Goal: Information Seeking & Learning: Find specific fact

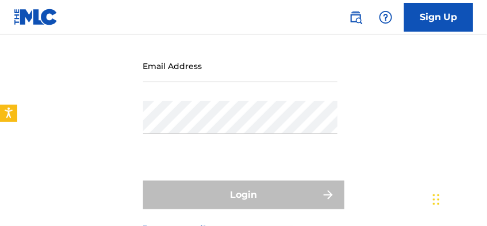
click at [0, 130] on nordpass-portal at bounding box center [0, 130] width 0 height 0
type input "[EMAIL_ADDRESS][DOMAIN_NAME]"
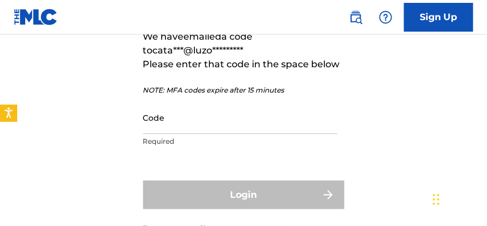
scroll to position [69, 0]
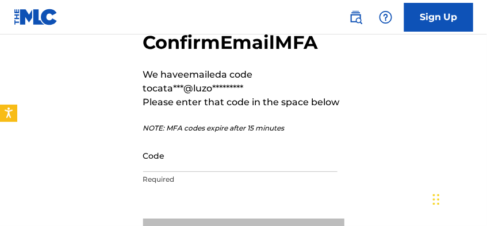
click at [177, 159] on input "Code" at bounding box center [240, 155] width 194 height 33
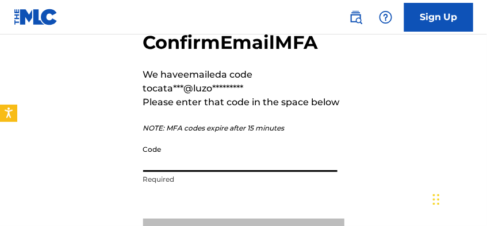
paste input "456372"
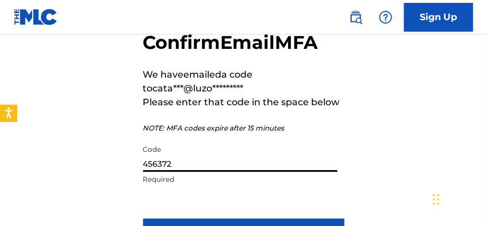
scroll to position [107, 0]
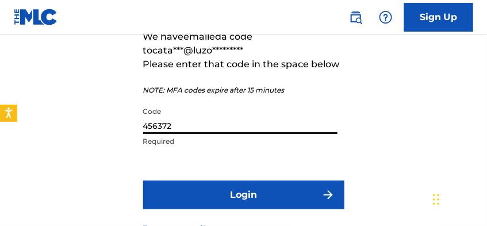
type input "456372"
click at [198, 181] on button "Login" at bounding box center [243, 195] width 201 height 29
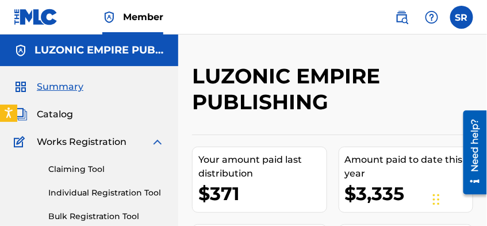
scroll to position [19, 0]
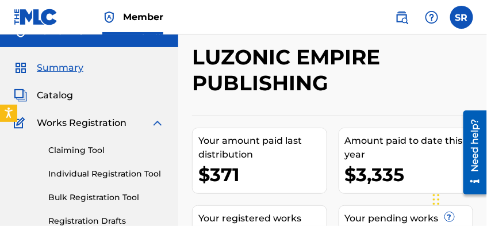
click at [62, 97] on span "Catalog" at bounding box center [55, 96] width 36 height 14
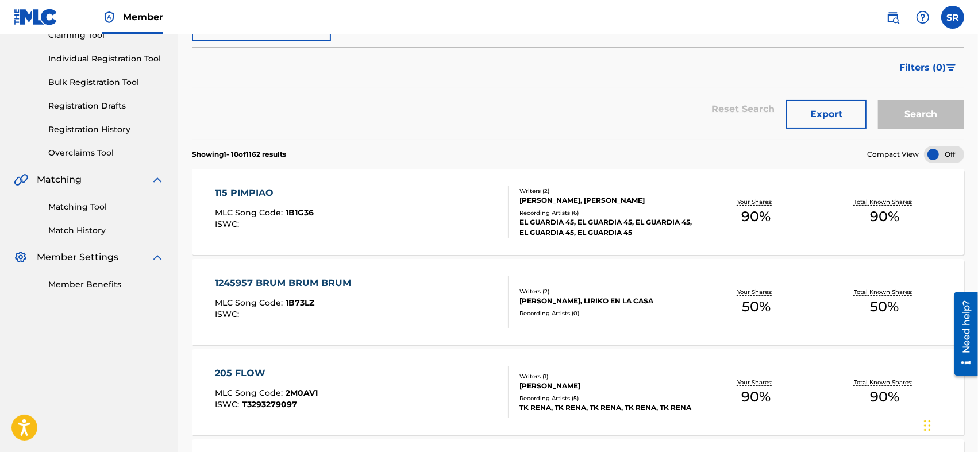
scroll to position [211, 0]
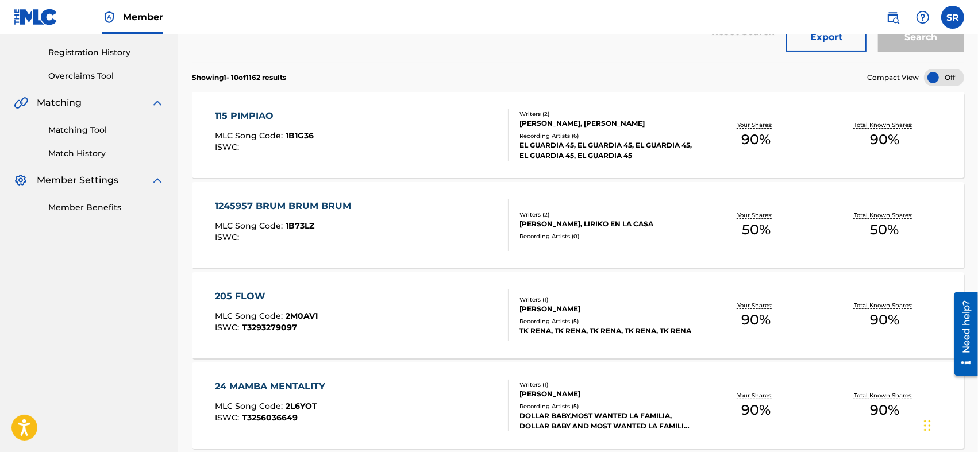
click at [486, 137] on span "90 %" at bounding box center [756, 139] width 29 height 21
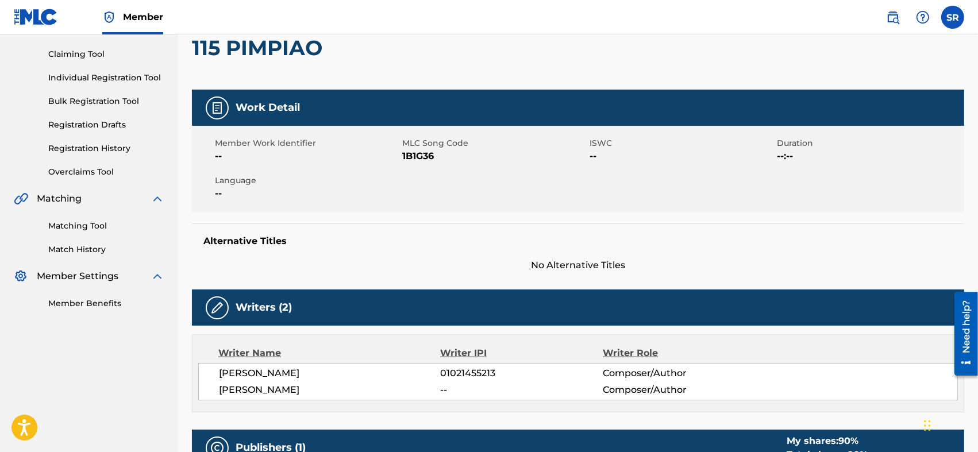
scroll to position [153, 0]
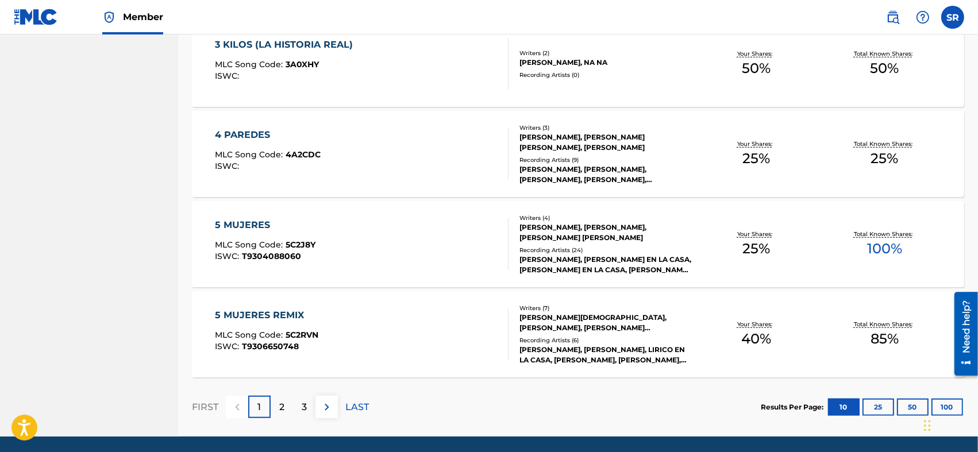
scroll to position [862, 0]
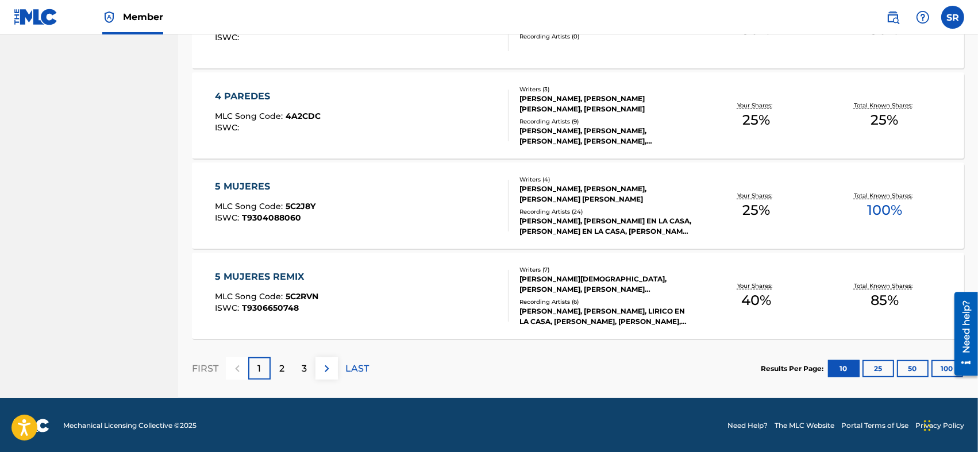
click at [280, 225] on p "2" at bounding box center [281, 369] width 5 height 14
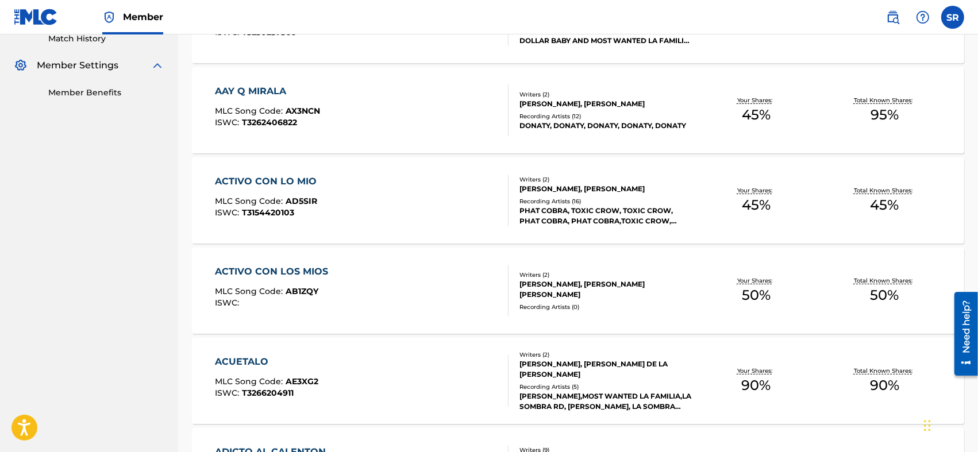
scroll to position [364, 0]
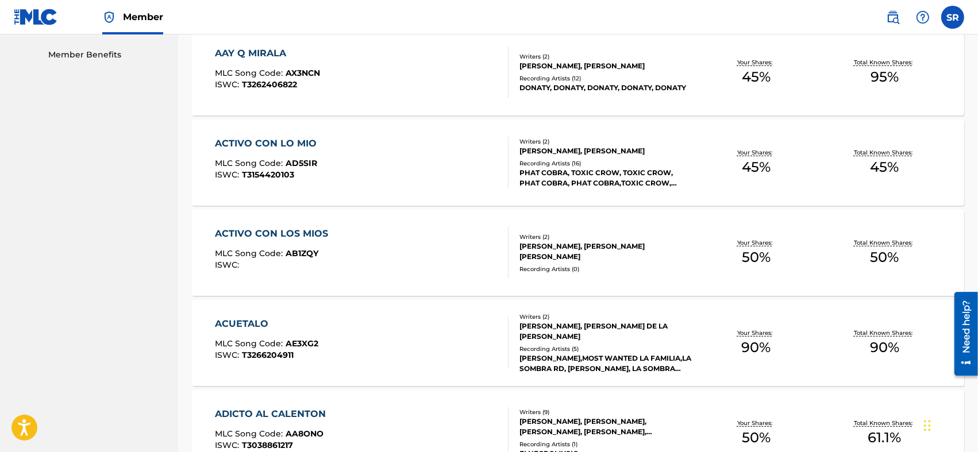
click at [307, 225] on div "ACTIVO CON LOS MIOS" at bounding box center [274, 234] width 119 height 14
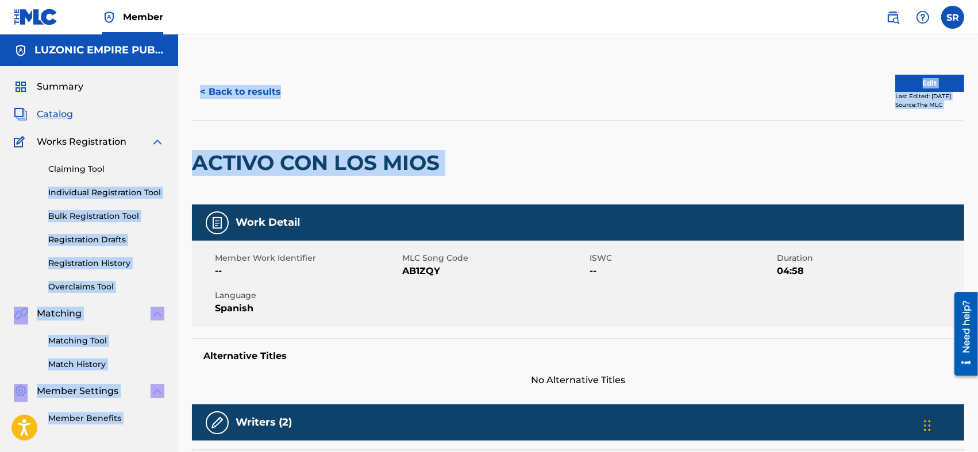
drag, startPoint x: 460, startPoint y: 157, endPoint x: 175, endPoint y: 169, distance: 284.8
click at [175, 169] on main "LUZONIC EMPIRE PUBLISHING Summary Catalog Works Registration Claiming Tool Indi…" at bounding box center [489, 451] width 978 height 835
click at [378, 160] on h2 "ACTIVO CON LOS MIOS" at bounding box center [319, 163] width 254 height 26
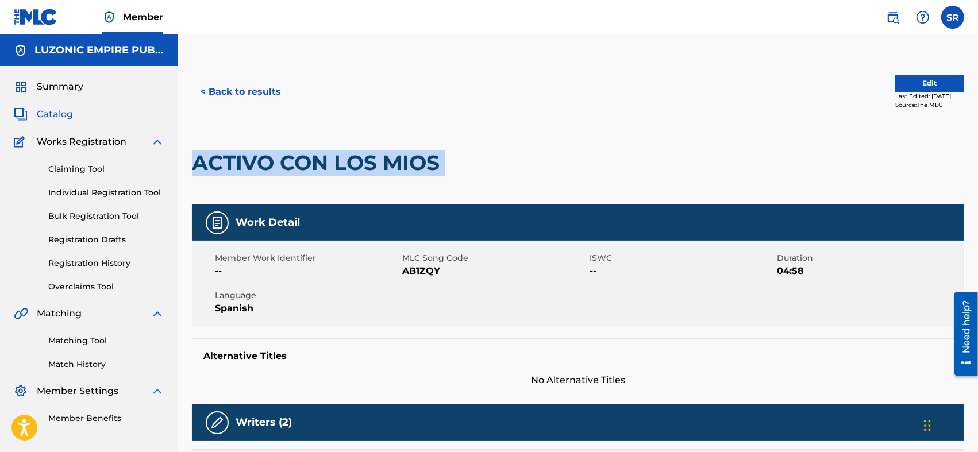
drag, startPoint x: 463, startPoint y: 160, endPoint x: 194, endPoint y: 164, distance: 269.1
click at [194, 164] on div "ACTIVO CON LOS MIOS" at bounding box center [578, 163] width 773 height 84
copy div "ACTIVO CON LOS MIOS"
click at [241, 84] on button "< Back to results" at bounding box center [240, 92] width 97 height 29
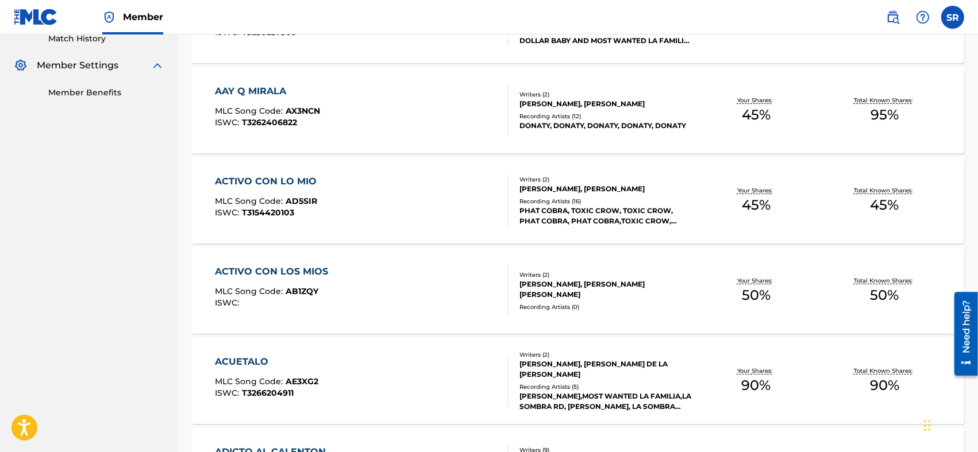
scroll to position [287, 0]
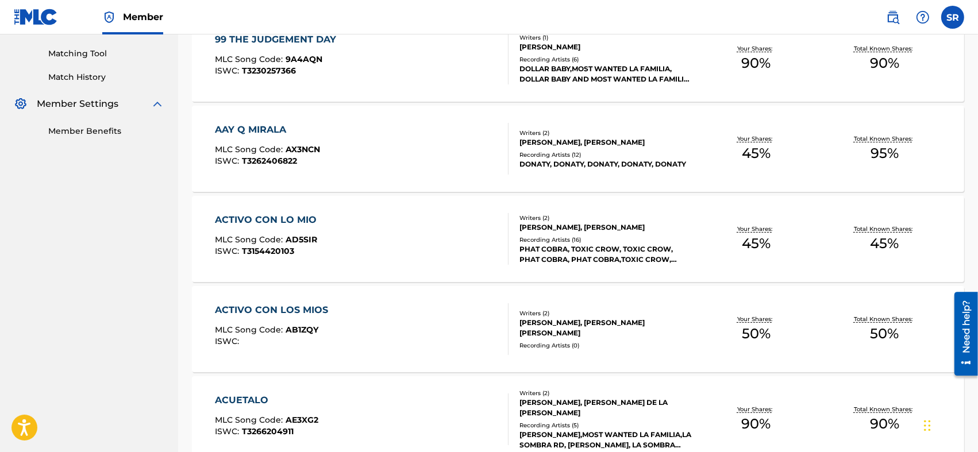
click at [390, 225] on div "ACTIVO CON LO MIO MLC Song Code : AD5SIR ISWC : T3154420103" at bounding box center [362, 239] width 294 height 52
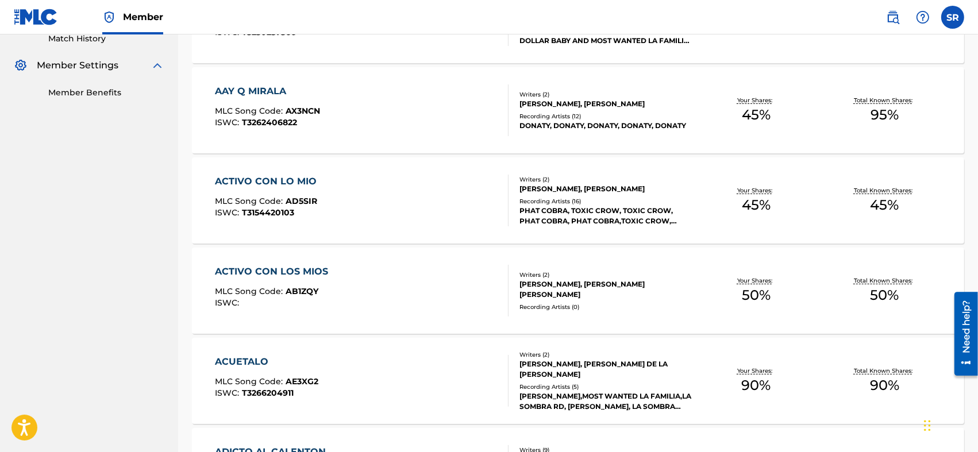
click at [467, 225] on div "ACTIVO CON LOS MIOS MLC Song Code : AB1ZQY ISWC :" at bounding box center [362, 291] width 294 height 52
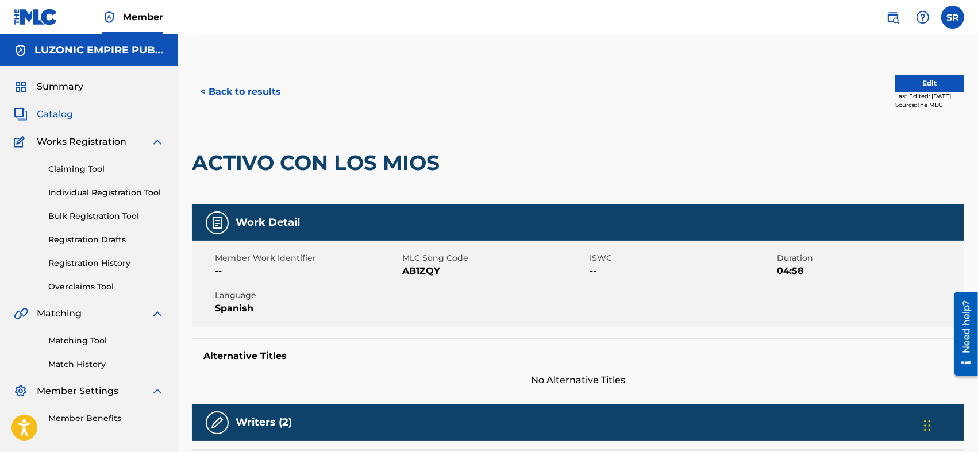
click at [130, 138] on div "Works Registration" at bounding box center [89, 142] width 151 height 14
click at [155, 140] on img at bounding box center [158, 142] width 14 height 14
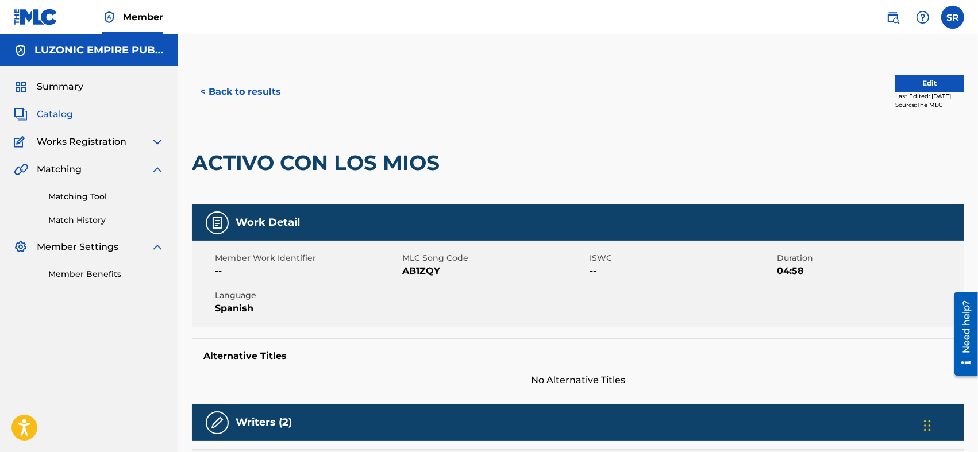
click at [120, 141] on span "Works Registration" at bounding box center [82, 142] width 90 height 14
click at [120, 144] on span "Works Registration" at bounding box center [82, 142] width 90 height 14
click at [163, 143] on img at bounding box center [158, 142] width 14 height 14
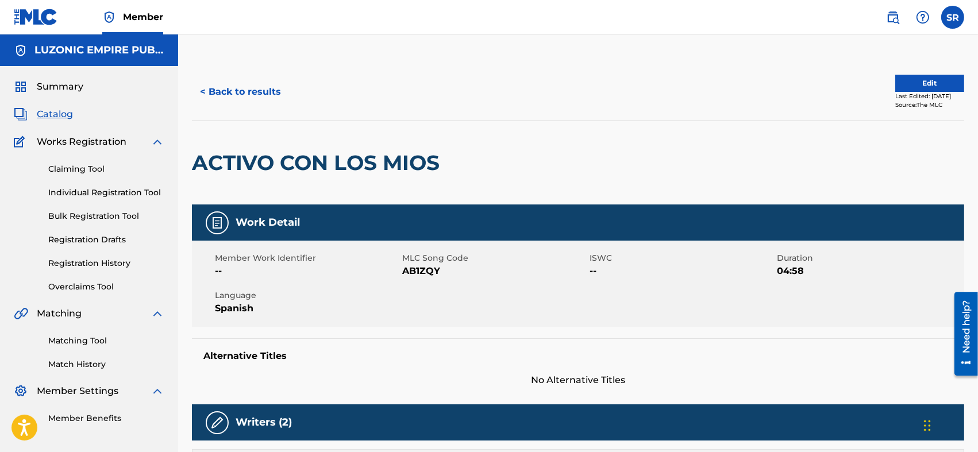
click at [100, 168] on link "Claiming Tool" at bounding box center [106, 169] width 116 height 12
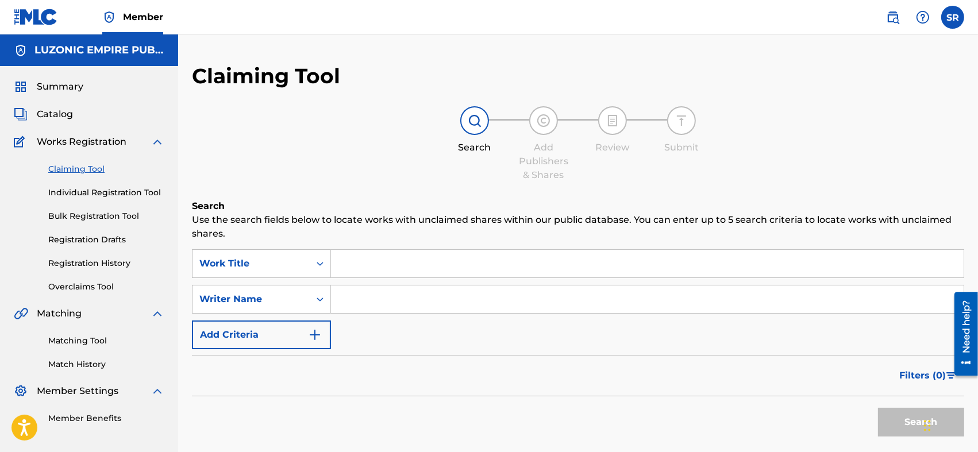
click at [98, 118] on div "Catalog" at bounding box center [89, 114] width 151 height 14
click at [94, 110] on div "Catalog" at bounding box center [89, 114] width 151 height 14
click at [37, 112] on span "Catalog" at bounding box center [55, 114] width 36 height 14
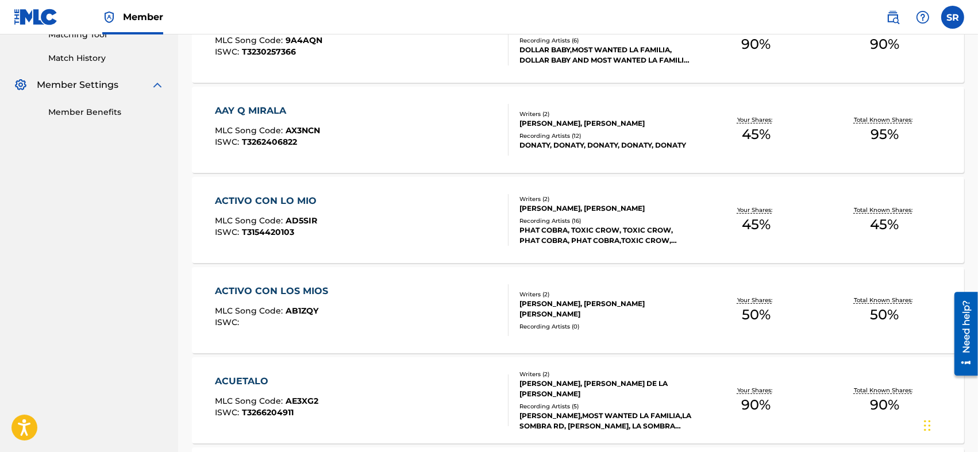
scroll to position [345, 0]
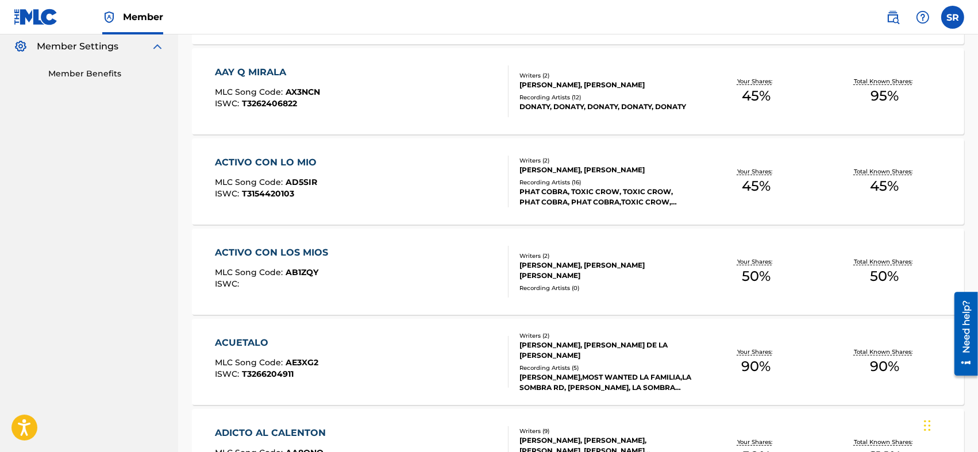
click at [456, 225] on div "ACTIVO CON LOS MIOS MLC Song Code : AB1ZQY ISWC :" at bounding box center [362, 272] width 294 height 52
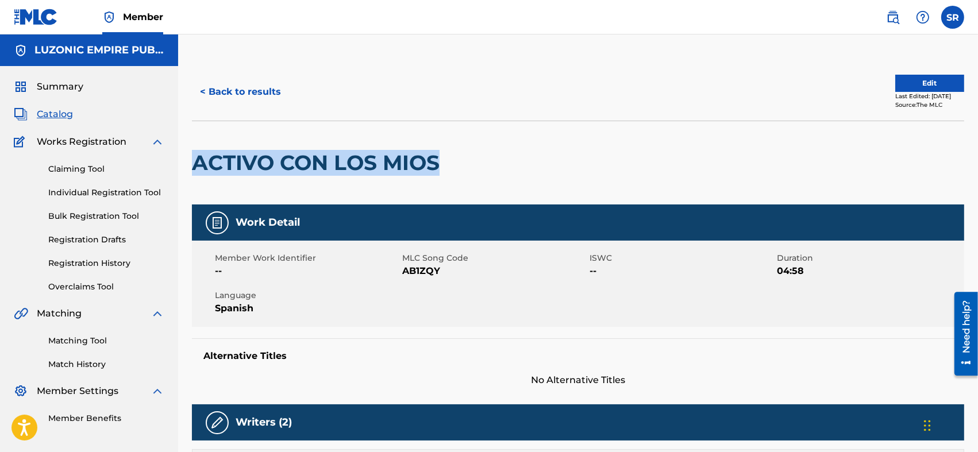
drag, startPoint x: 189, startPoint y: 163, endPoint x: 443, endPoint y: 171, distance: 254.2
copy h2 "ACTIVO CON LOS MIOS"
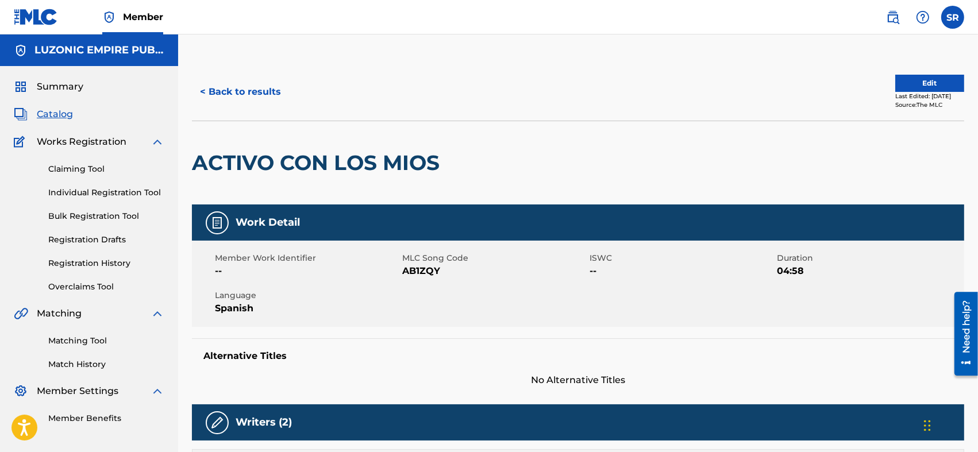
click at [486, 161] on div at bounding box center [535, 162] width 178 height 83
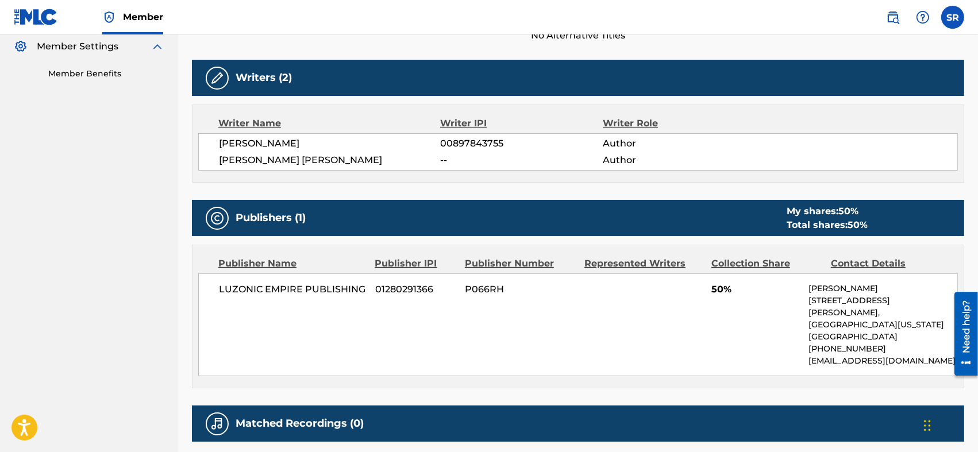
scroll to position [421, 0]
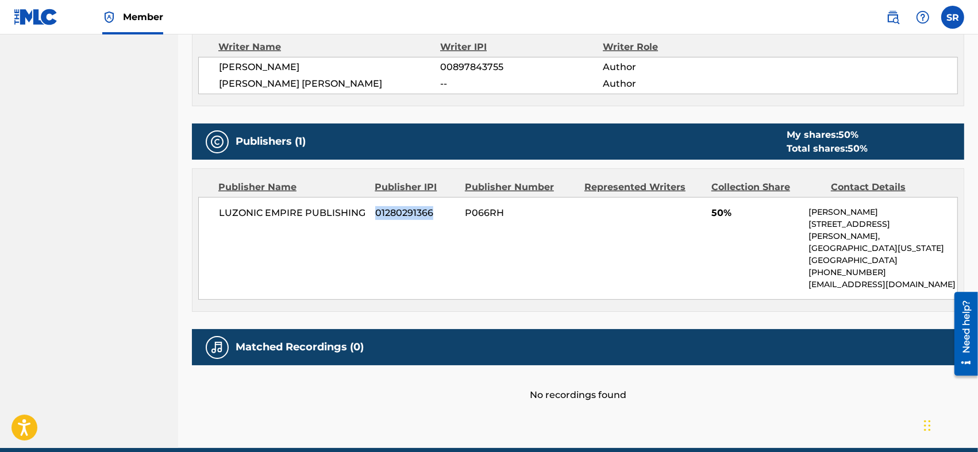
drag, startPoint x: 378, startPoint y: 214, endPoint x: 439, endPoint y: 218, distance: 61.1
click at [439, 218] on span "01280291366" at bounding box center [415, 213] width 81 height 14
copy span "01280291366"
drag, startPoint x: 217, startPoint y: 213, endPoint x: 363, endPoint y: 229, distance: 146.8
click at [363, 225] on div "LUZONIC EMPIRE PUBLISHING 01280291366 P066RH 50% [PERSON_NAME] [STREET_ADDRESS]…" at bounding box center [578, 248] width 760 height 103
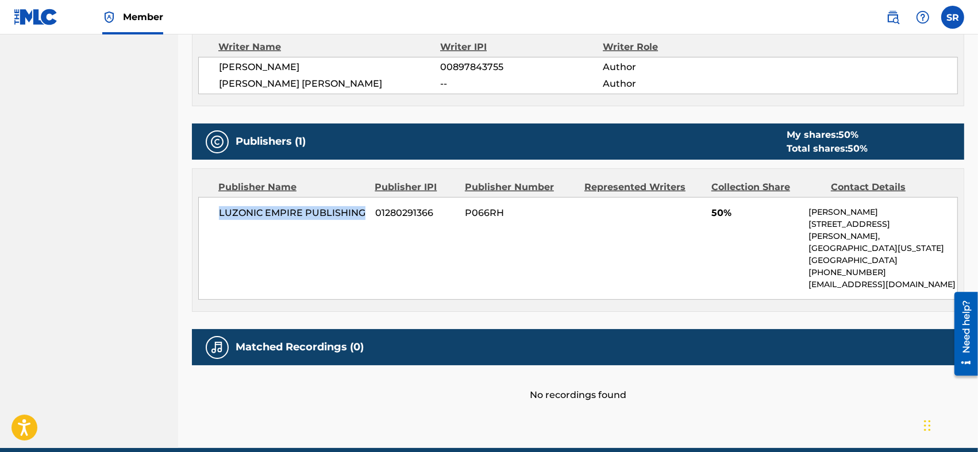
copy span "LUZONIC EMPIRE PUBLISHING"
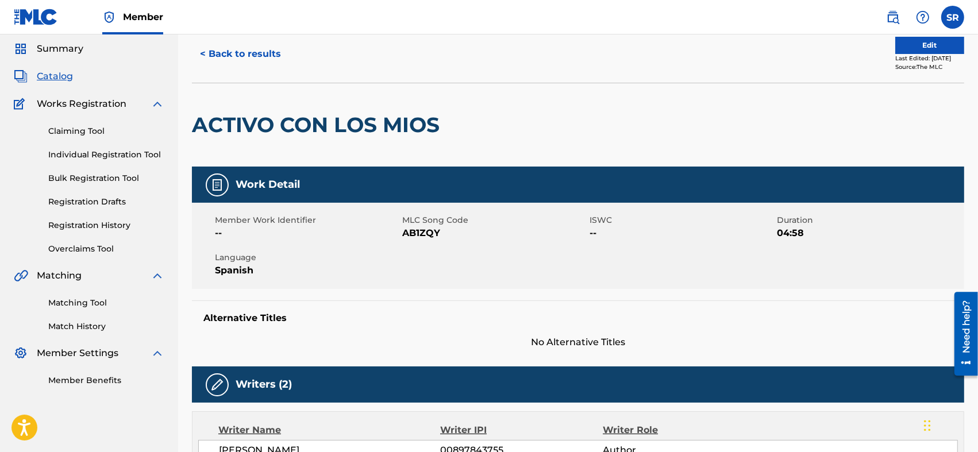
scroll to position [0, 0]
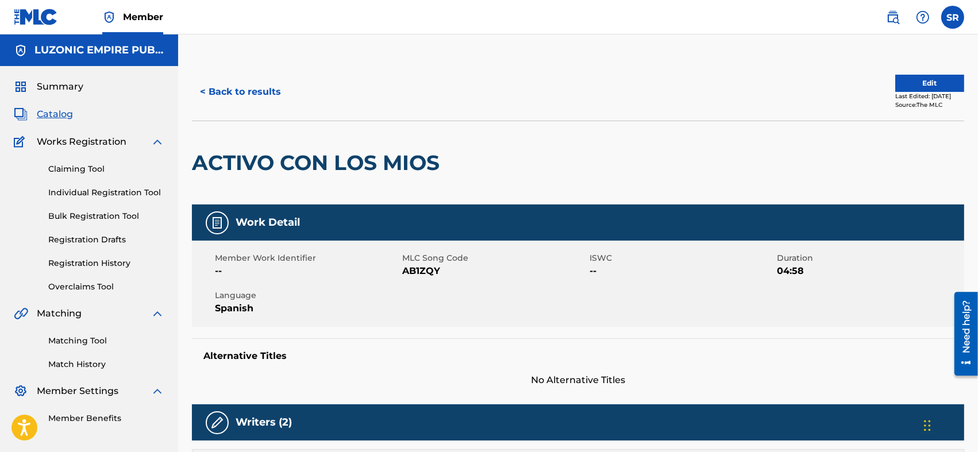
click at [220, 225] on span "--" at bounding box center [307, 271] width 185 height 14
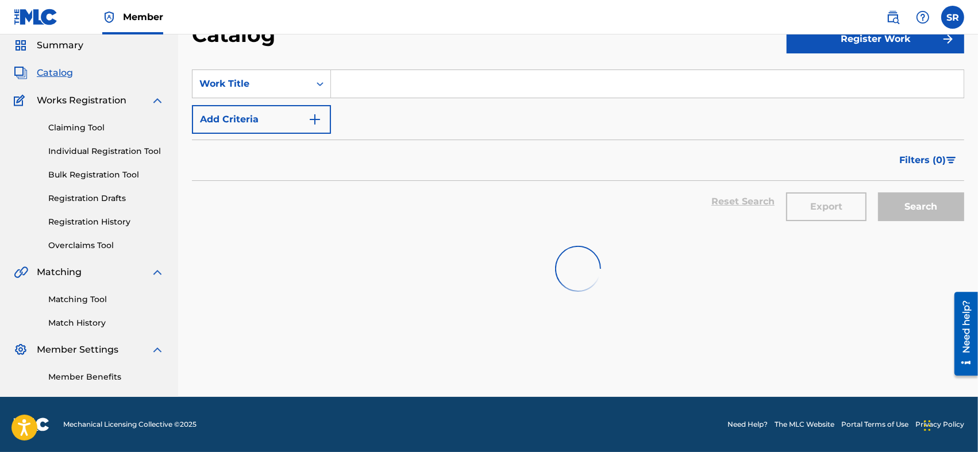
scroll to position [345, 0]
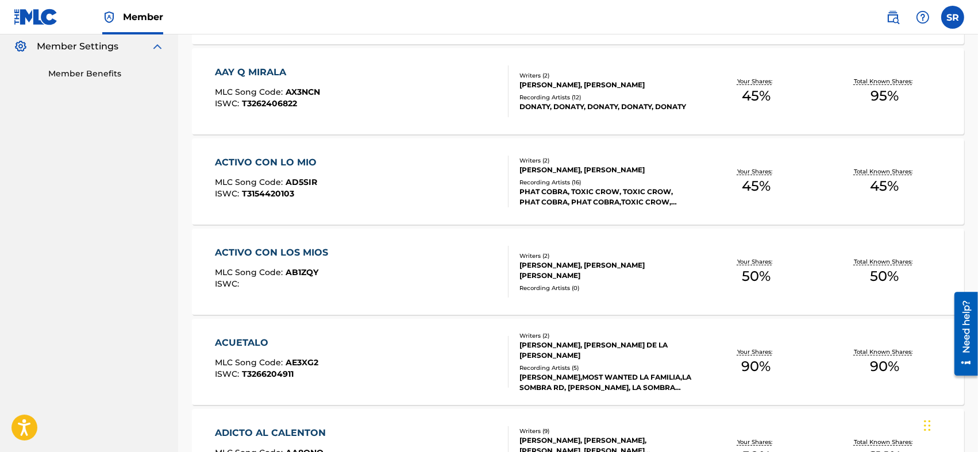
click at [351, 170] on div "ACTIVO CON LO MIO MLC Song Code : AD5SIR ISWC : T3154420103" at bounding box center [362, 182] width 294 height 52
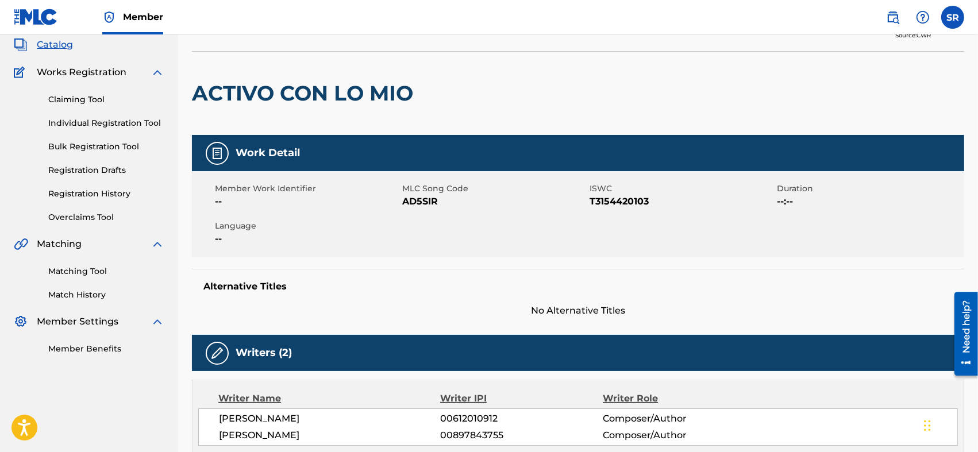
scroll to position [32, 0]
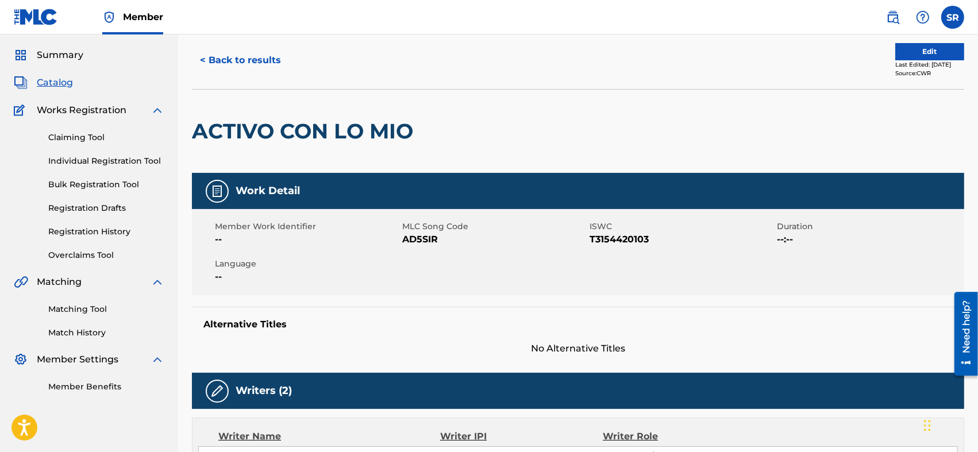
drag, startPoint x: 237, startPoint y: 237, endPoint x: 229, endPoint y: 237, distance: 7.5
click at [236, 225] on span "--" at bounding box center [307, 240] width 185 height 14
click at [215, 225] on span "--" at bounding box center [307, 240] width 185 height 14
click at [266, 225] on div "Member Work Identifier -- MLC Song Code AD5SIR ISWC T3154420103 Duration --:-- …" at bounding box center [578, 252] width 773 height 86
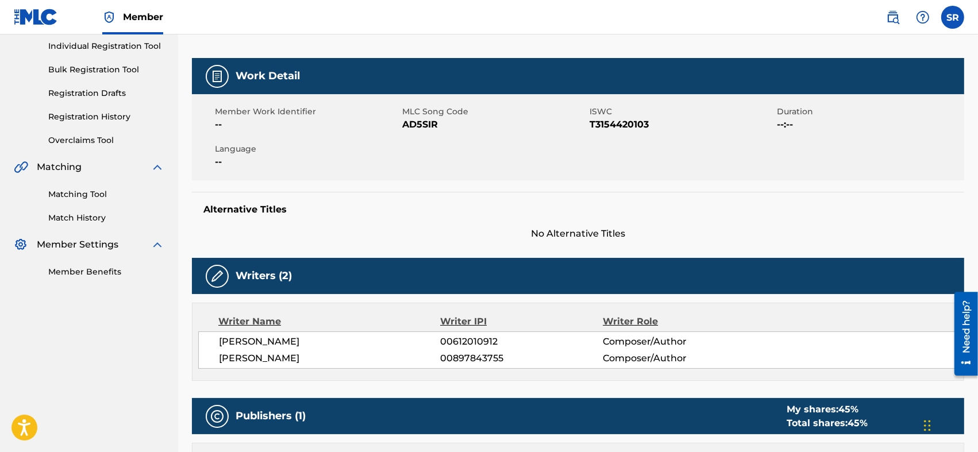
scroll to position [0, 0]
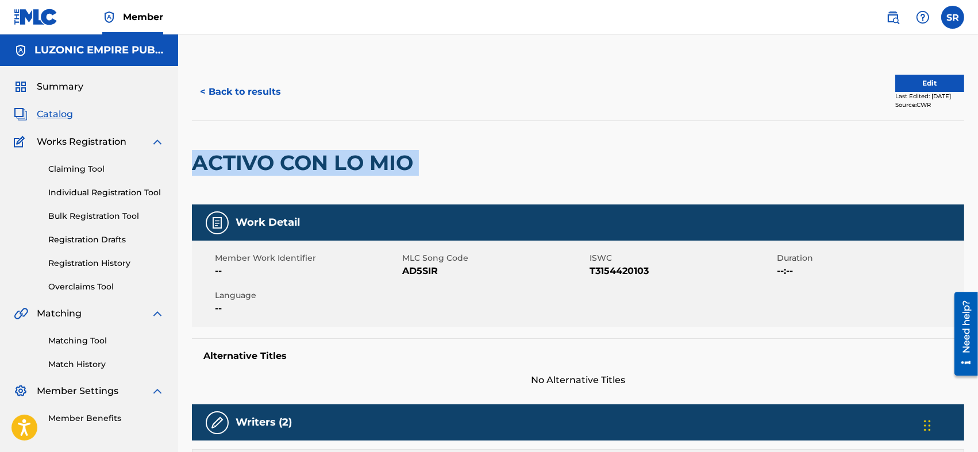
drag, startPoint x: 194, startPoint y: 160, endPoint x: 454, endPoint y: 144, distance: 259.7
click at [454, 144] on div "ACTIVO CON LO MIO" at bounding box center [578, 163] width 773 height 84
copy div "ACTIVO CON LO MIO"
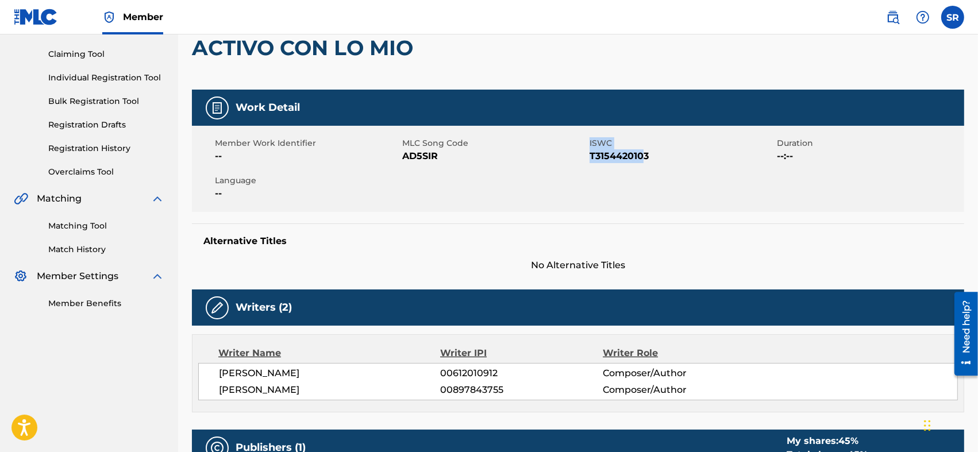
drag, startPoint x: 580, startPoint y: 152, endPoint x: 646, endPoint y: 156, distance: 65.7
click at [486, 156] on div "Member Work Identifier -- MLC Song Code AD5SIR ISWC T3154420103 Duration --:-- …" at bounding box center [578, 169] width 773 height 86
click at [486, 173] on div "Member Work Identifier -- MLC Song Code AD5SIR ISWC T3154420103 Duration --:-- …" at bounding box center [578, 169] width 773 height 86
drag, startPoint x: 654, startPoint y: 154, endPoint x: 592, endPoint y: 183, distance: 68.7
click at [486, 183] on div "Member Work Identifier -- MLC Song Code AD5SIR ISWC T3154420103 Duration --:-- …" at bounding box center [578, 169] width 773 height 86
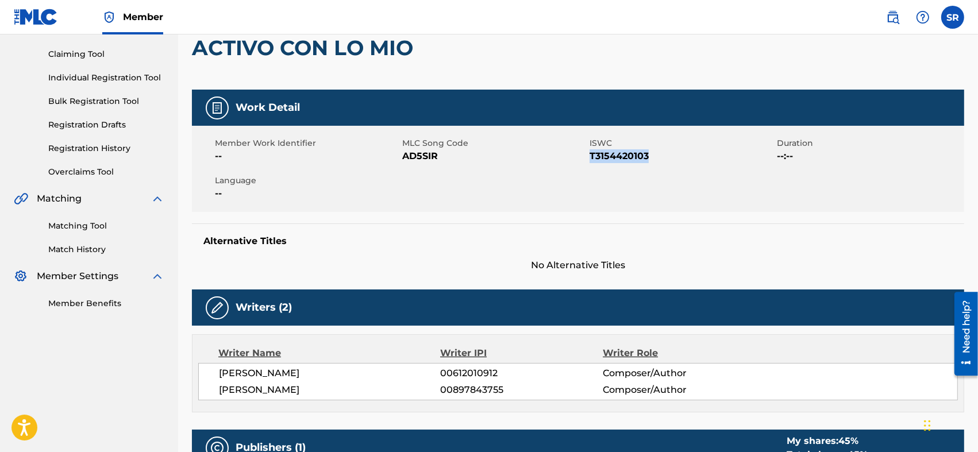
copy span "T3154420103"
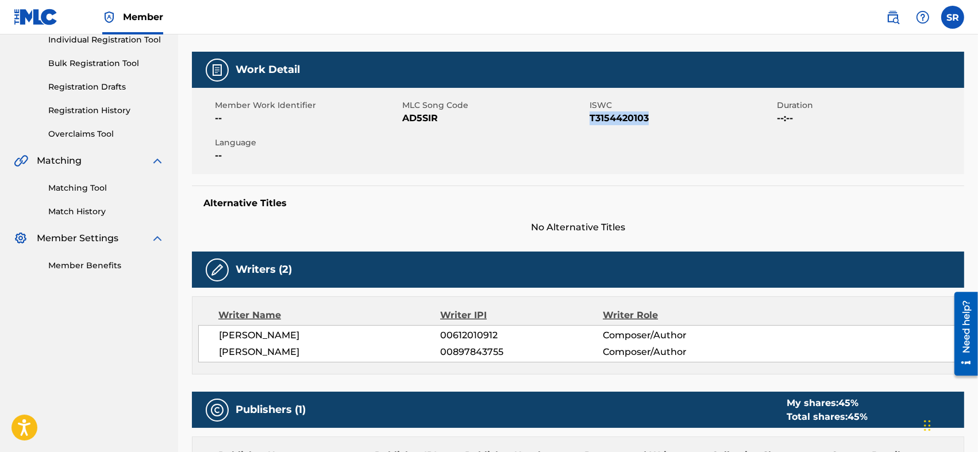
scroll to position [76, 0]
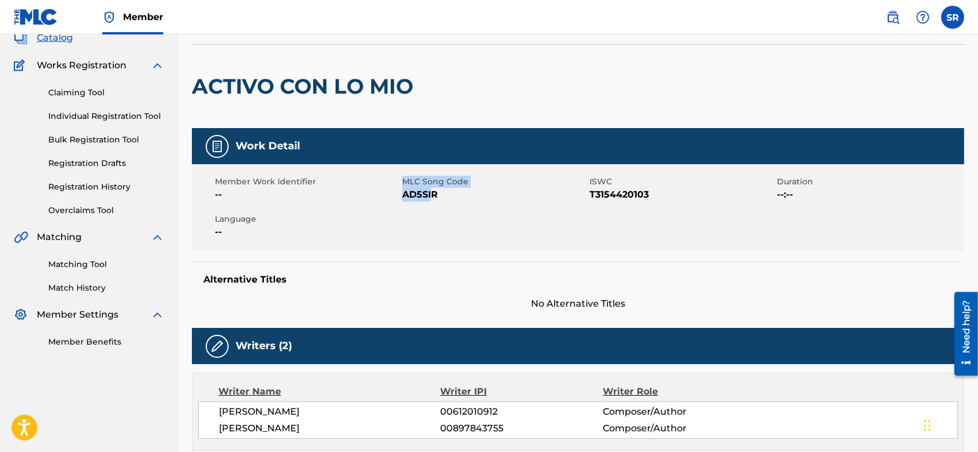
drag, startPoint x: 402, startPoint y: 190, endPoint x: 434, endPoint y: 205, distance: 35.5
click at [434, 205] on div "Member Work Identifier -- MLC Song Code AD5SIR ISWC T3154420103 Duration --:-- …" at bounding box center [578, 207] width 773 height 86
click at [433, 204] on div "Member Work Identifier -- MLC Song Code AD5SIR ISWC T3154420103 Duration --:-- …" at bounding box center [578, 207] width 773 height 86
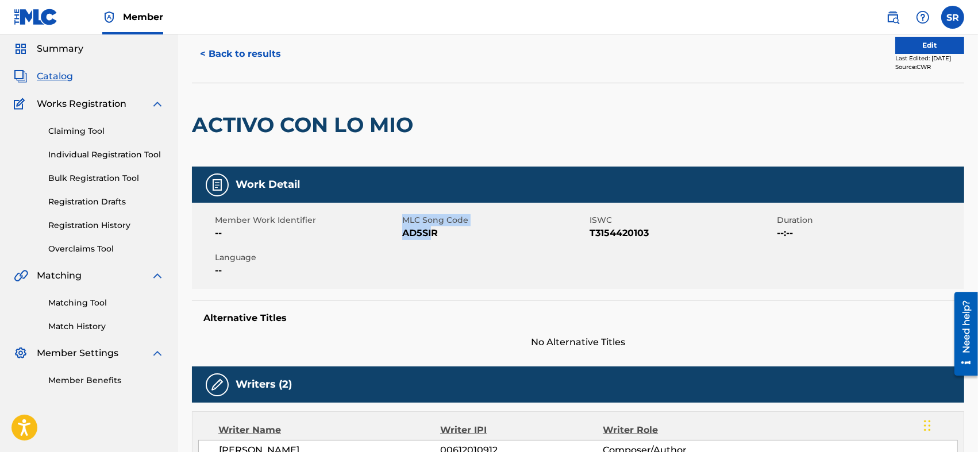
scroll to position [0, 0]
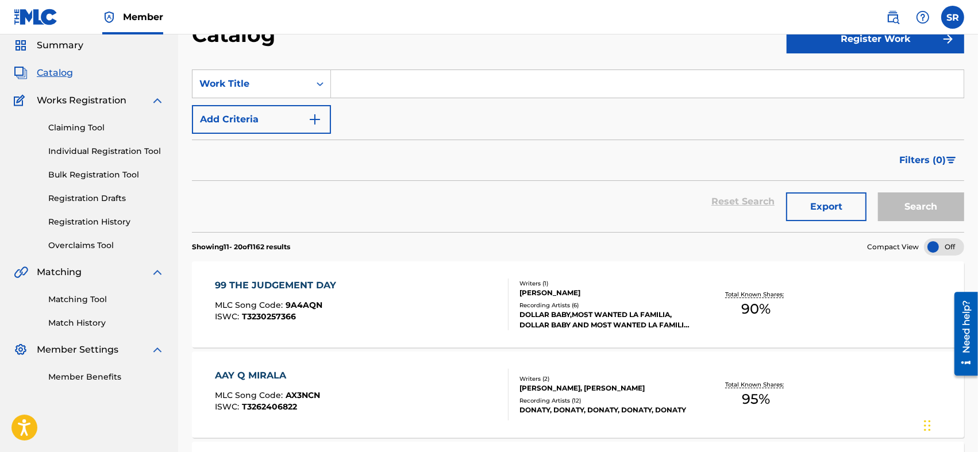
scroll to position [345, 0]
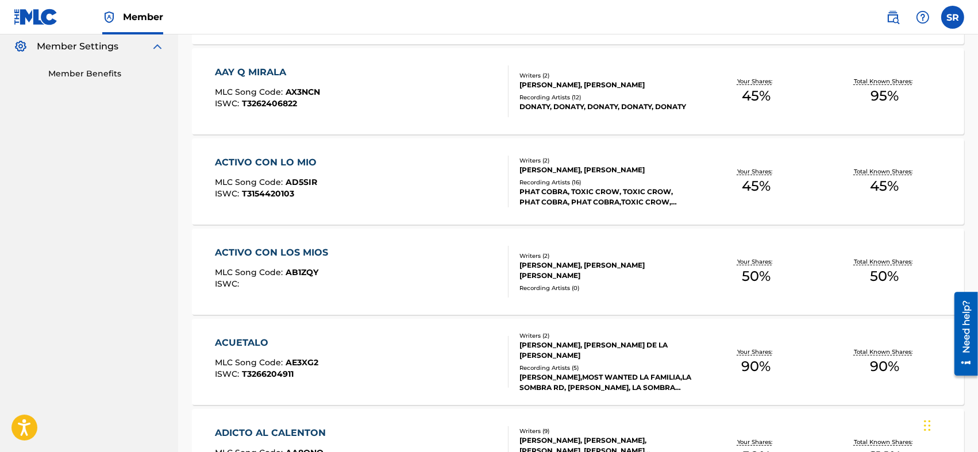
click at [309, 225] on div "ACTIVO CON LOS MIOS" at bounding box center [274, 253] width 119 height 14
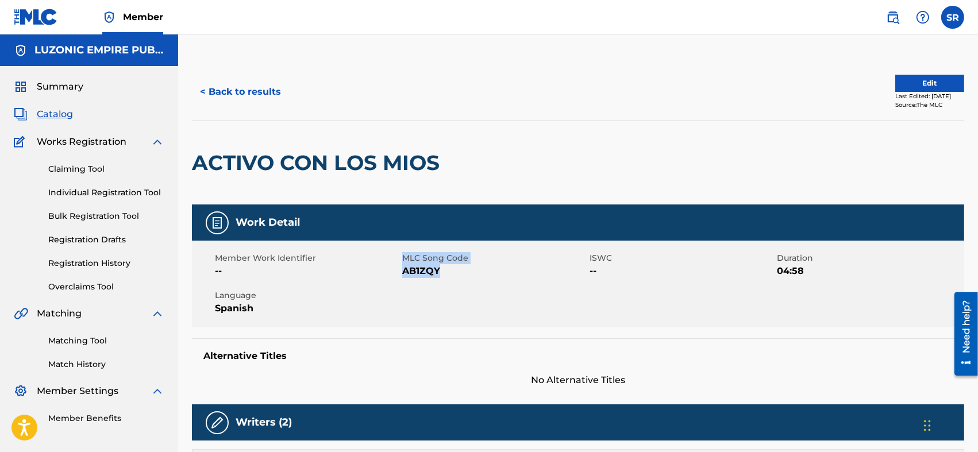
drag, startPoint x: 399, startPoint y: 275, endPoint x: 446, endPoint y: 282, distance: 47.1
click at [444, 225] on div "Member Work Identifier -- MLC Song Code AB1ZQY ISWC -- Duration 04:58 Language …" at bounding box center [578, 284] width 773 height 86
click at [447, 225] on div "Member Work Identifier -- MLC Song Code AB1ZQY ISWC -- Duration 04:58 Language …" at bounding box center [578, 284] width 773 height 86
click at [453, 225] on span "AB1ZQY" at bounding box center [494, 271] width 185 height 14
click at [470, 225] on div "Member Work Identifier -- MLC Song Code AB1ZQY ISWC -- Duration 04:58 Language …" at bounding box center [578, 284] width 773 height 86
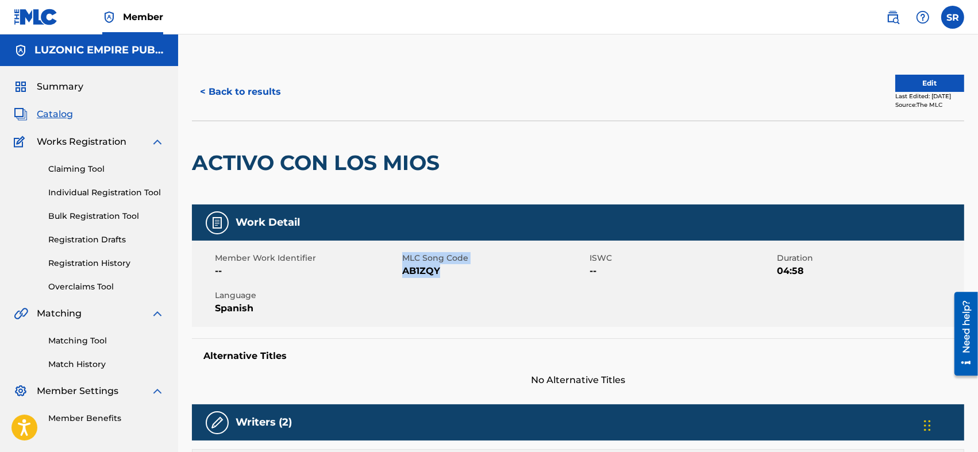
click at [470, 225] on div "Member Work Identifier -- MLC Song Code AB1ZQY ISWC -- Duration 04:58 Language …" at bounding box center [578, 284] width 773 height 86
click at [486, 225] on span "--" at bounding box center [682, 271] width 185 height 14
drag, startPoint x: 405, startPoint y: 268, endPoint x: 450, endPoint y: 272, distance: 45.1
click at [450, 225] on span "AB1ZQY" at bounding box center [494, 271] width 185 height 14
copy span "AB1ZQY"
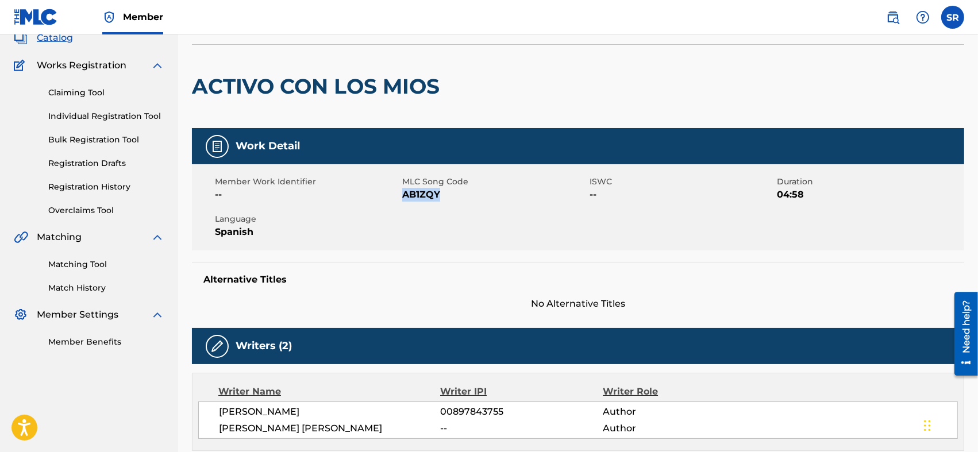
scroll to position [115, 0]
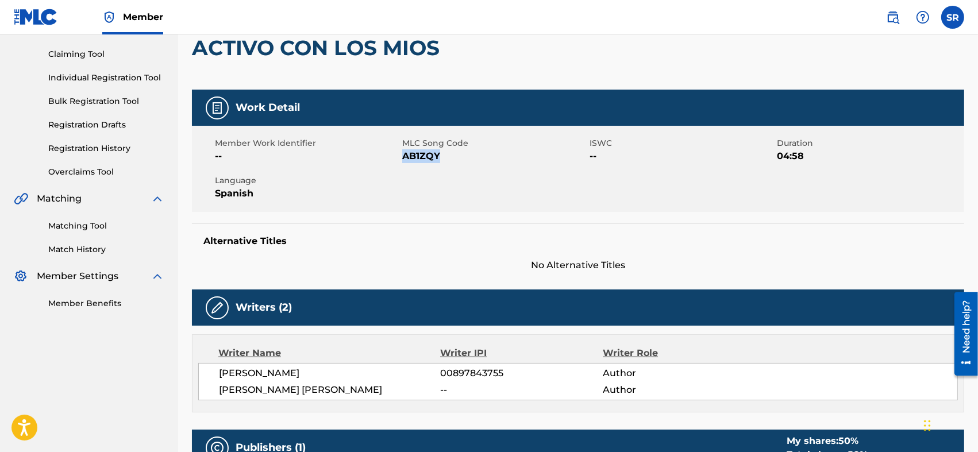
click at [220, 112] on img at bounding box center [217, 108] width 14 height 14
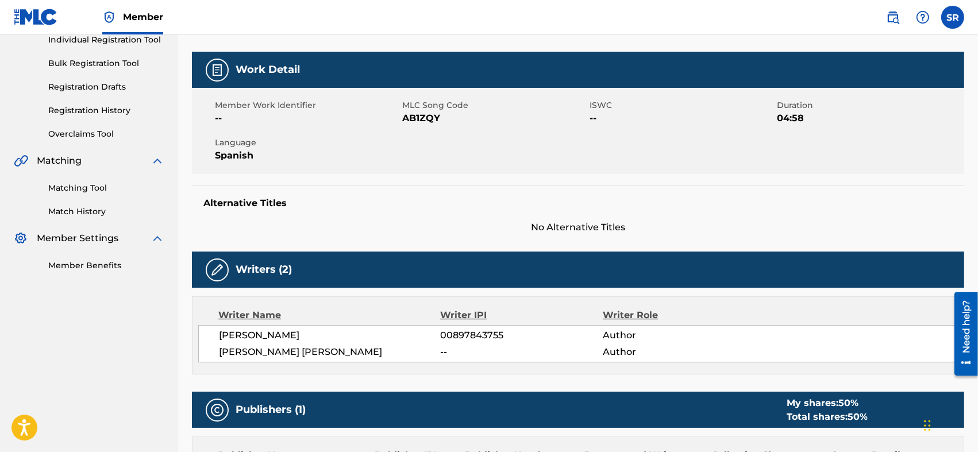
click at [227, 158] on span "Spanish" at bounding box center [307, 156] width 185 height 14
click at [216, 118] on span "--" at bounding box center [307, 119] width 185 height 14
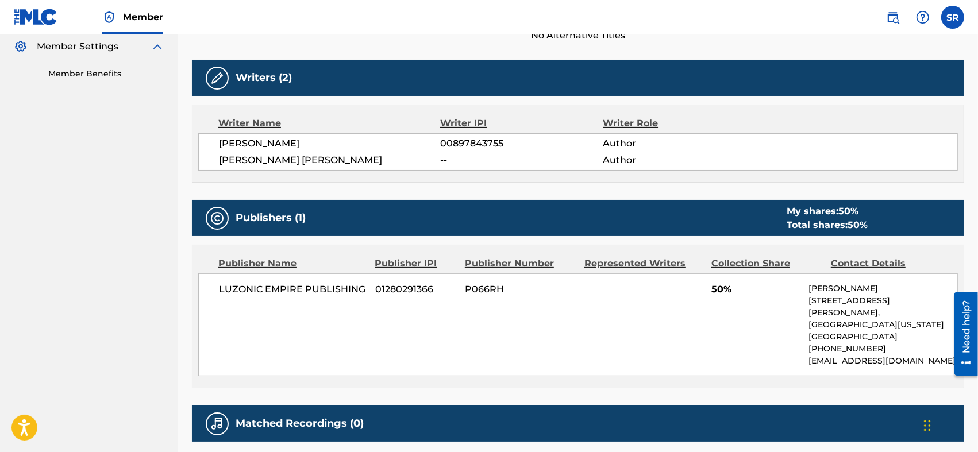
scroll to position [306, 0]
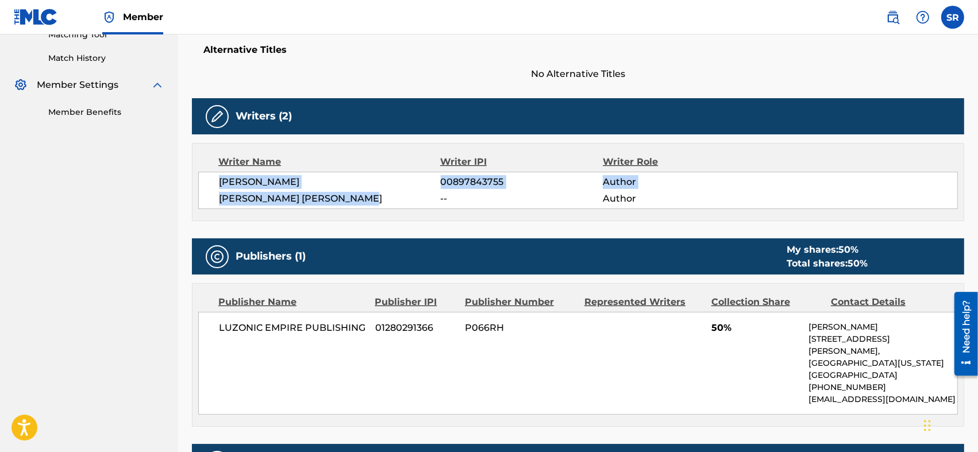
drag, startPoint x: 214, startPoint y: 182, endPoint x: 379, endPoint y: 202, distance: 165.7
click at [379, 202] on div "[PERSON_NAME] 00897843755 Author [PERSON_NAME] [PERSON_NAME] -- Author" at bounding box center [578, 190] width 760 height 37
click at [379, 202] on span "[PERSON_NAME] [PERSON_NAME]" at bounding box center [330, 199] width 222 height 14
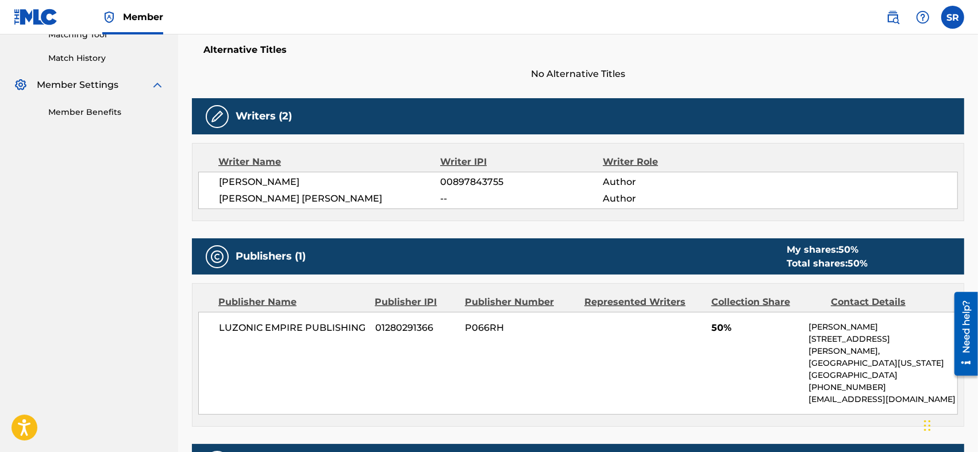
click at [378, 185] on span "[PERSON_NAME]" at bounding box center [330, 182] width 222 height 14
drag, startPoint x: 206, startPoint y: 179, endPoint x: 382, endPoint y: 190, distance: 176.2
click at [382, 190] on div "[PERSON_NAME] 00897843755 Author [PERSON_NAME] [PERSON_NAME] -- Author" at bounding box center [578, 190] width 760 height 37
copy span "[PERSON_NAME]"
drag, startPoint x: 221, startPoint y: 201, endPoint x: 414, endPoint y: 197, distance: 193.2
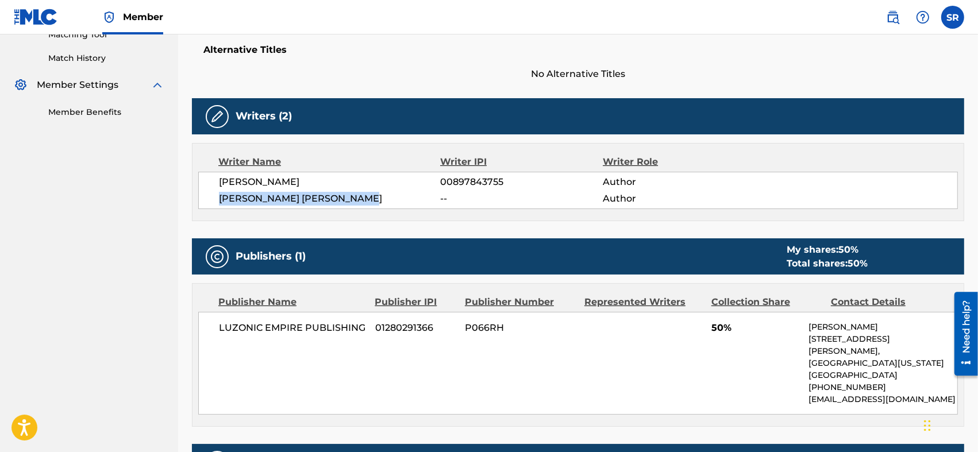
click at [414, 197] on span "[PERSON_NAME] [PERSON_NAME]" at bounding box center [330, 199] width 222 height 14
copy span "[PERSON_NAME] [PERSON_NAME]"
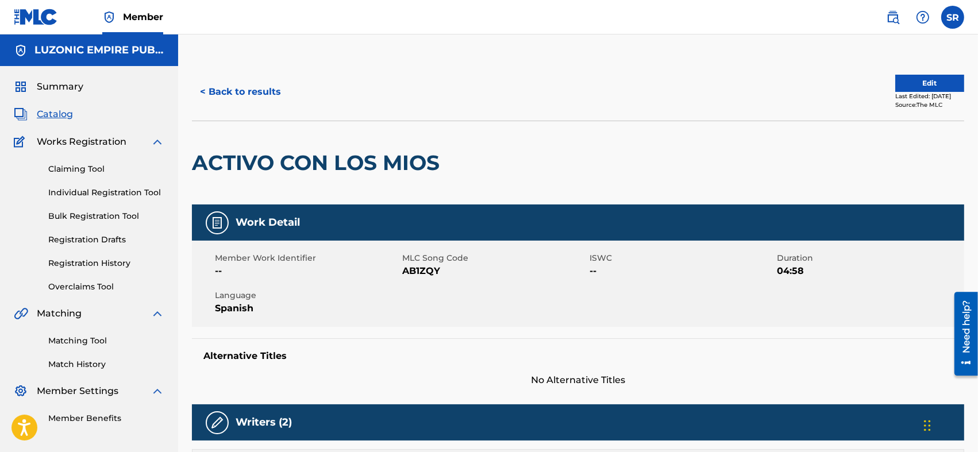
scroll to position [76, 0]
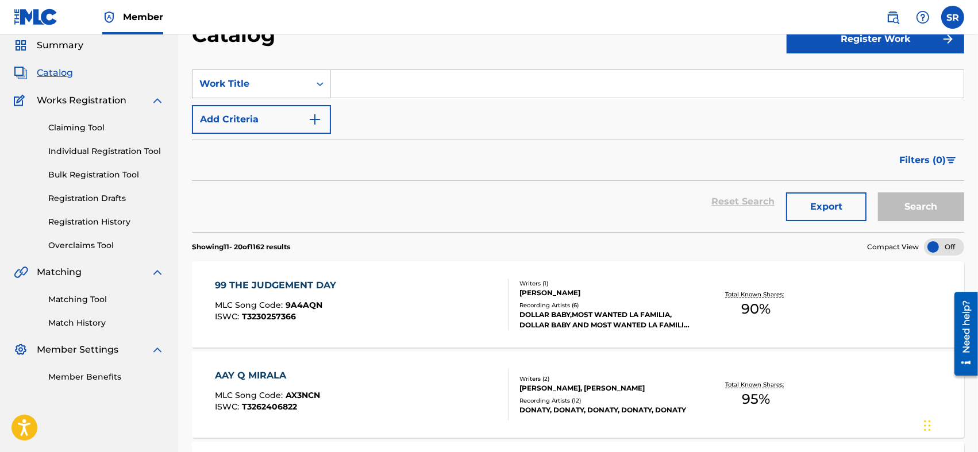
scroll to position [345, 0]
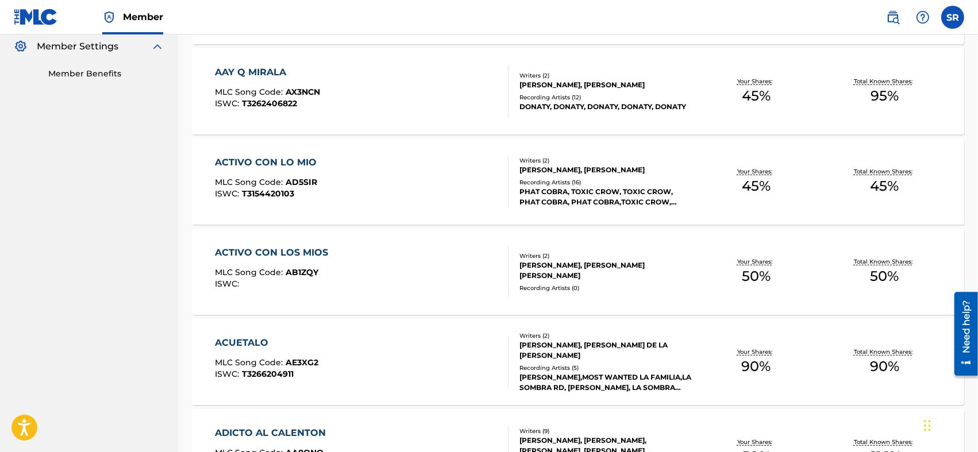
click at [302, 162] on div "ACTIVO CON LO MIO" at bounding box center [268, 163] width 107 height 14
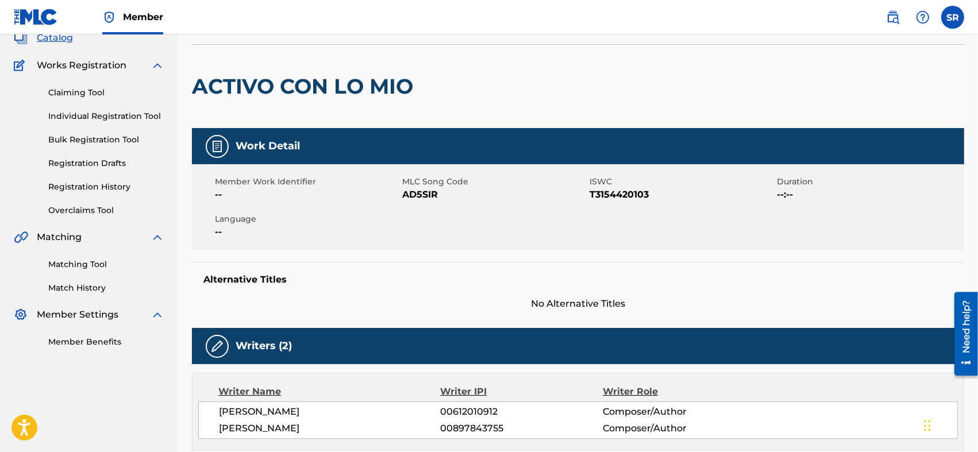
scroll to position [153, 0]
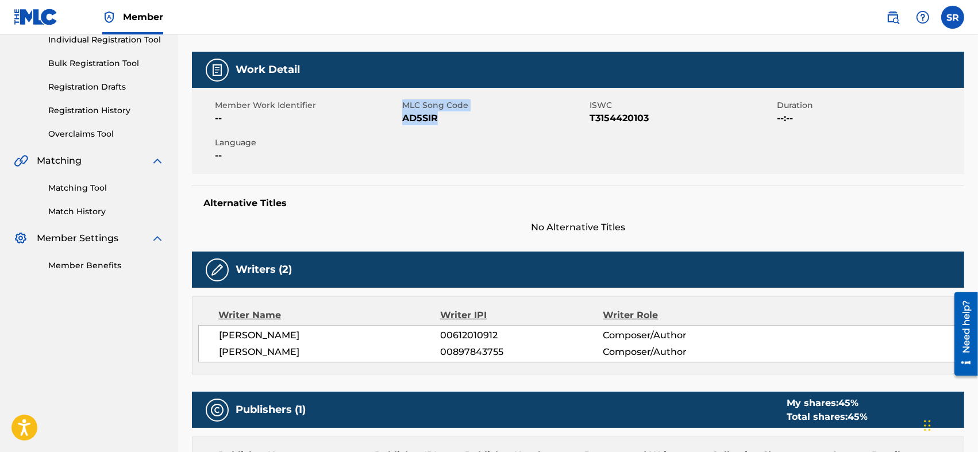
drag, startPoint x: 400, startPoint y: 122, endPoint x: 443, endPoint y: 130, distance: 43.8
click at [443, 130] on div "Member Work Identifier -- MLC Song Code AD5SIR ISWC T3154420103 Duration --:-- …" at bounding box center [578, 131] width 773 height 86
click at [447, 128] on div "Member Work Identifier -- MLC Song Code AD5SIR ISWC T3154420103 Duration --:-- …" at bounding box center [578, 131] width 773 height 86
drag, startPoint x: 398, startPoint y: 120, endPoint x: 432, endPoint y: 122, distance: 34.0
click at [432, 122] on div "Member Work Identifier -- MLC Song Code AD5SIR ISWC T3154420103 Duration --:-- …" at bounding box center [578, 131] width 773 height 86
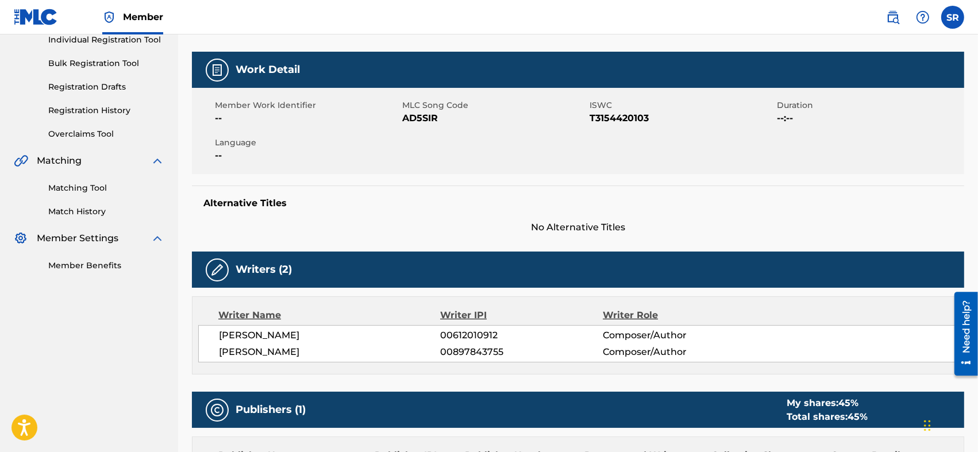
click at [444, 128] on div "Member Work Identifier -- MLC Song Code AD5SIR ISWC T3154420103 Duration --:-- …" at bounding box center [578, 131] width 773 height 86
drag, startPoint x: 436, startPoint y: 121, endPoint x: 404, endPoint y: 124, distance: 32.4
click at [404, 124] on span "AD5SIR" at bounding box center [494, 119] width 185 height 14
copy span "AD5SIR"
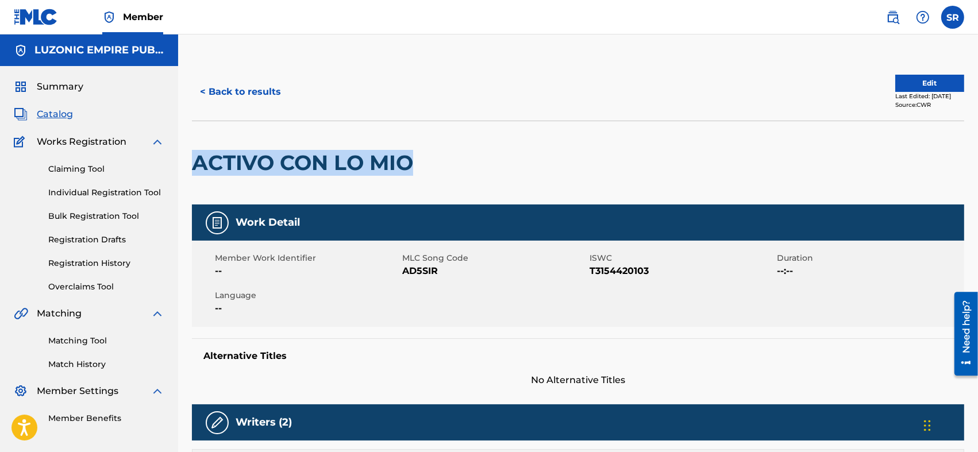
drag, startPoint x: 423, startPoint y: 162, endPoint x: 190, endPoint y: 182, distance: 234.2
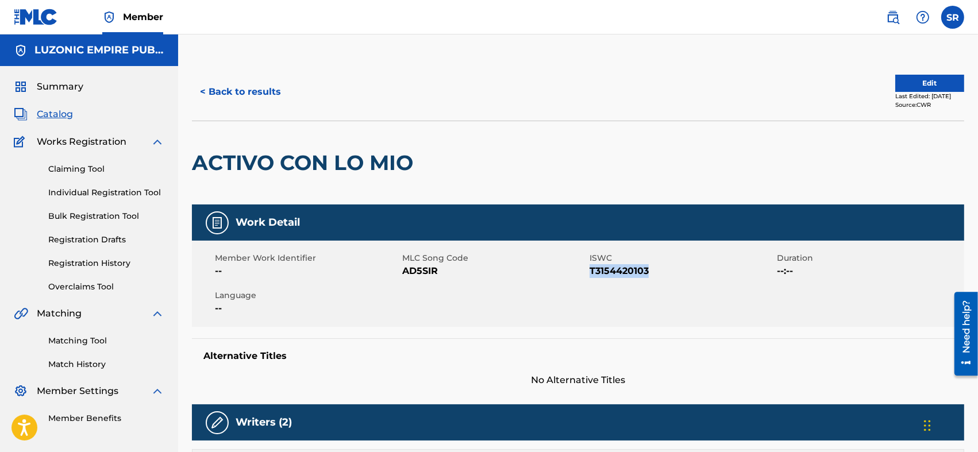
drag, startPoint x: 589, startPoint y: 271, endPoint x: 654, endPoint y: 275, distance: 64.5
click at [486, 225] on span "T3154420103" at bounding box center [682, 271] width 185 height 14
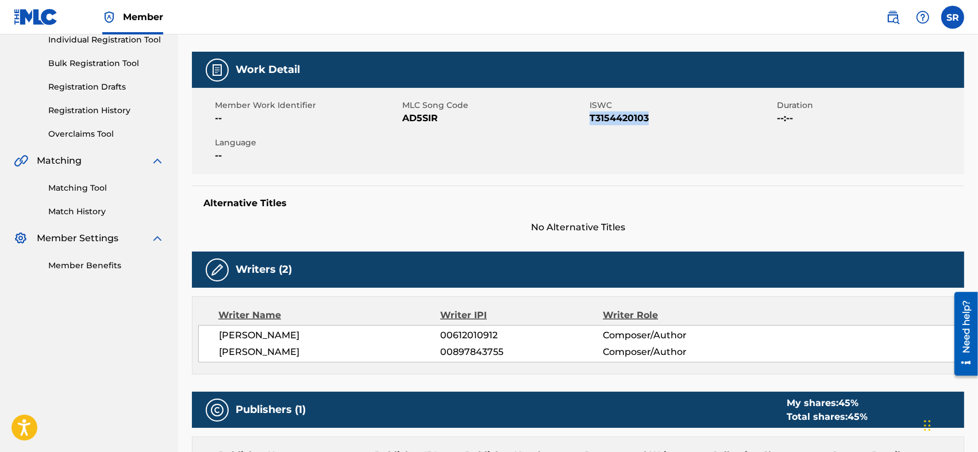
scroll to position [230, 0]
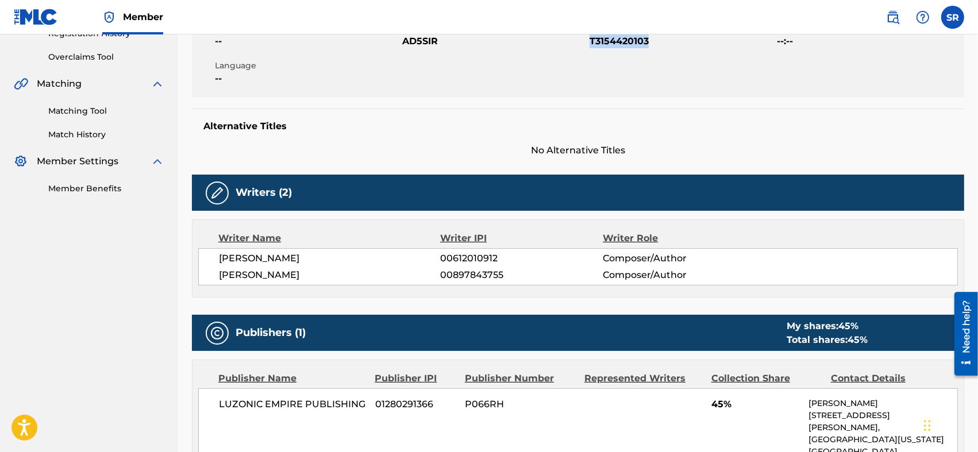
drag, startPoint x: 214, startPoint y: 257, endPoint x: 337, endPoint y: 264, distance: 122.6
click at [337, 225] on div "[PERSON_NAME] 00612010912 Composer/Author [PERSON_NAME] 00897843755 Composer/Au…" at bounding box center [578, 266] width 760 height 37
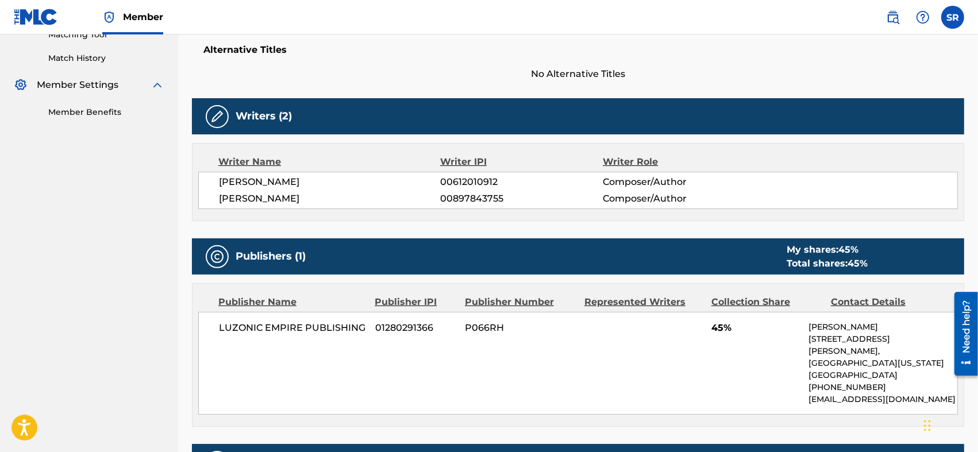
scroll to position [345, 0]
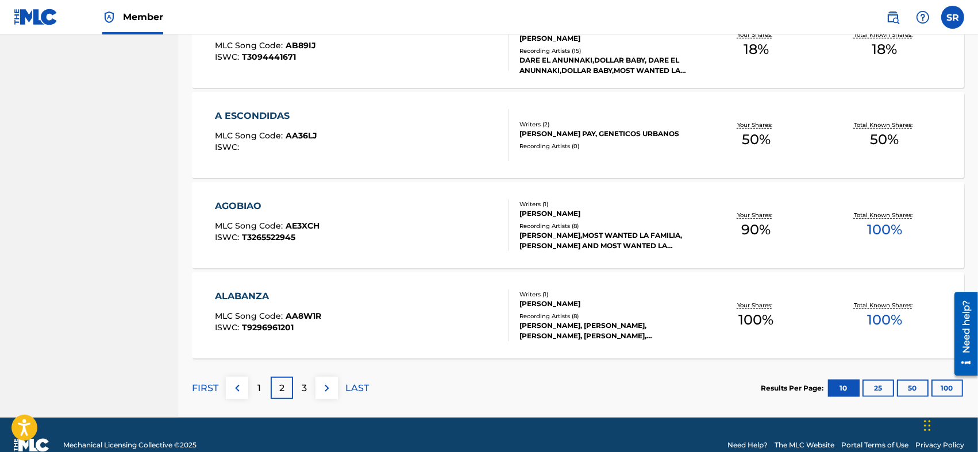
scroll to position [863, 0]
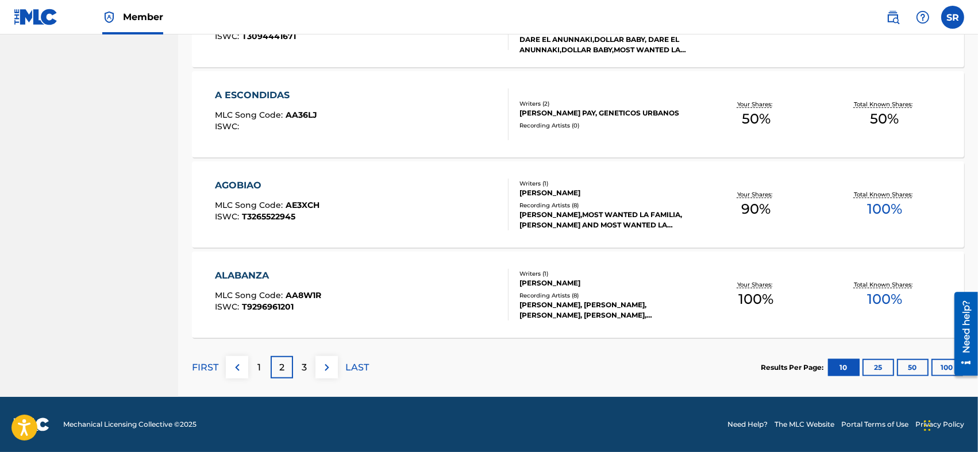
click at [306, 225] on p "3" at bounding box center [304, 368] width 5 height 14
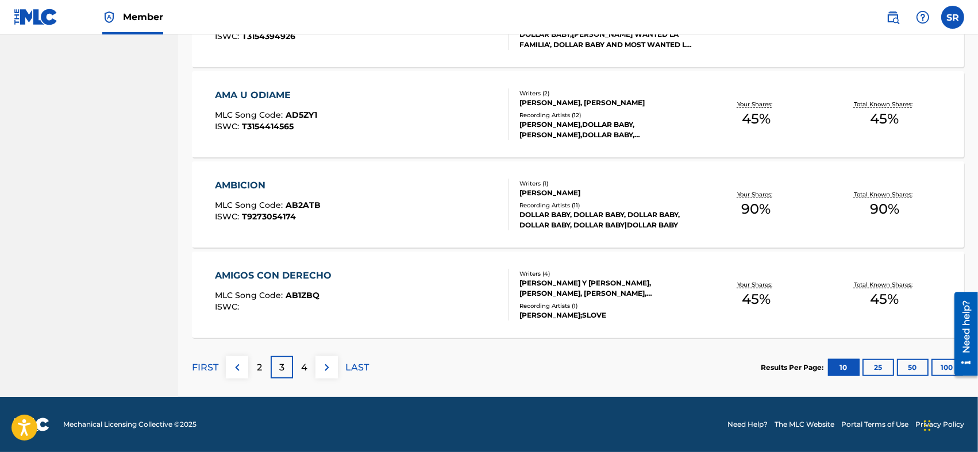
click at [304, 225] on p "4" at bounding box center [304, 368] width 6 height 14
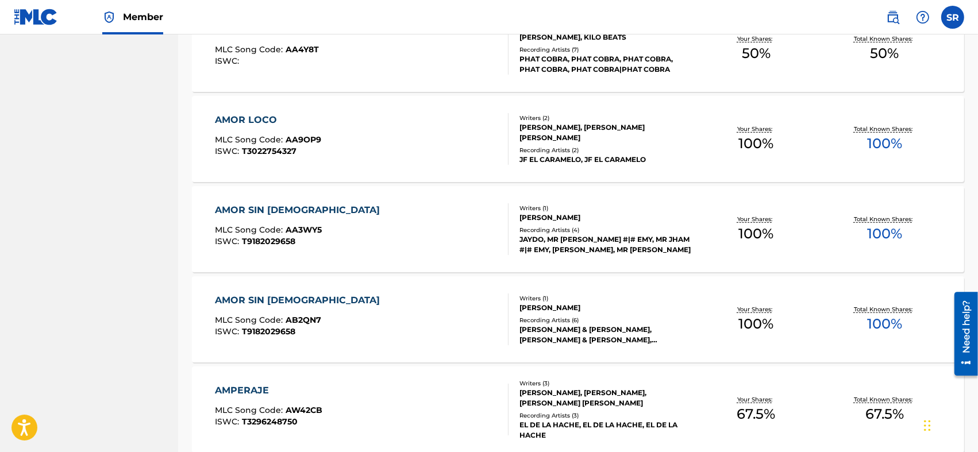
scroll to position [786, 0]
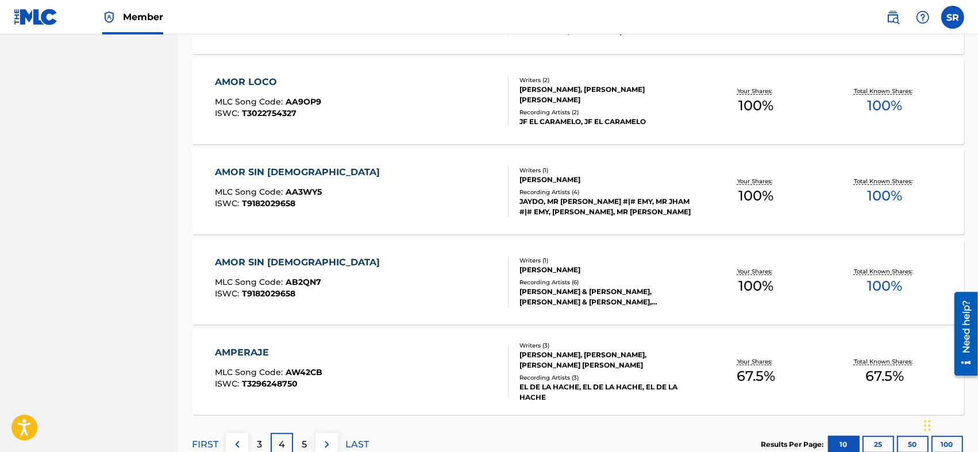
click at [393, 190] on div "AMOR SIN [DEMOGRAPHIC_DATA] MLC Song Code : AA3WY5 ISWC : T9182029658" at bounding box center [362, 192] width 294 height 52
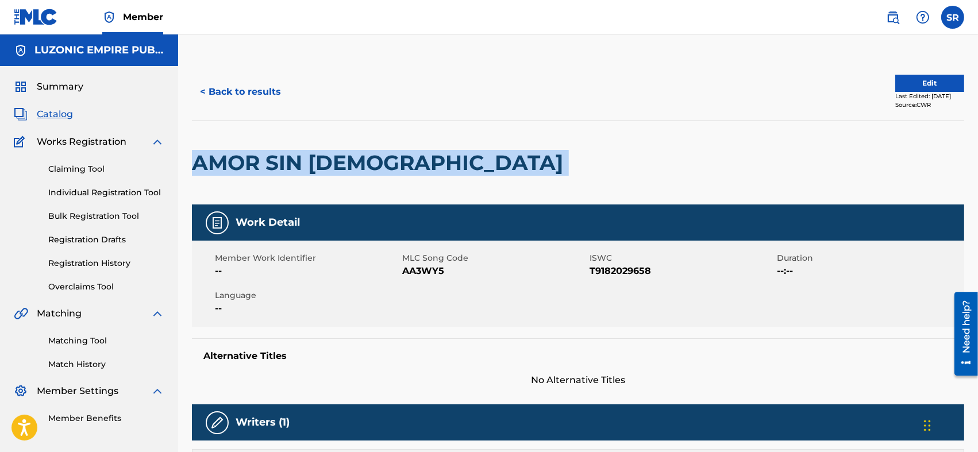
drag, startPoint x: 183, startPoint y: 165, endPoint x: 372, endPoint y: 158, distance: 188.7
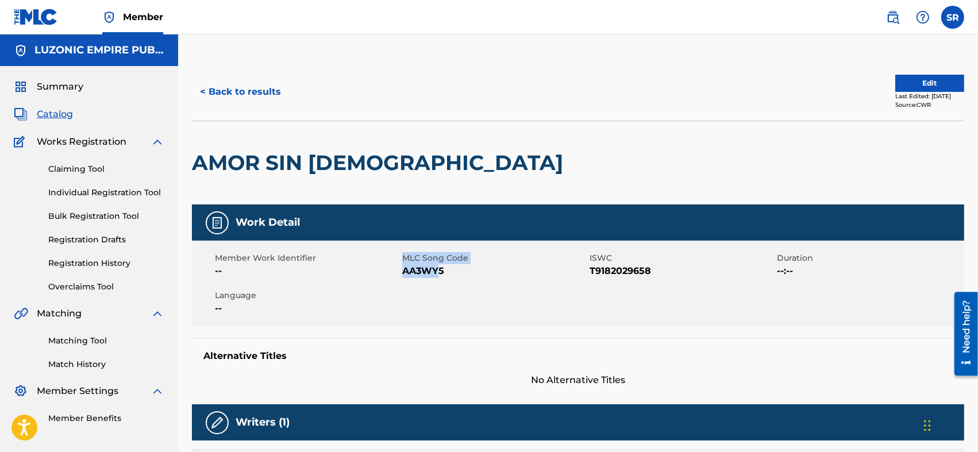
drag, startPoint x: 400, startPoint y: 272, endPoint x: 437, endPoint y: 272, distance: 36.8
click at [437, 225] on div "Member Work Identifier -- MLC Song Code AA3WY5 ISWC T9182029658 Duration --:-- …" at bounding box center [578, 284] width 773 height 86
click at [441, 225] on span "AA3WY5" at bounding box center [494, 271] width 185 height 14
drag, startPoint x: 451, startPoint y: 272, endPoint x: 404, endPoint y: 279, distance: 47.2
click at [404, 225] on div "Member Work Identifier -- MLC Song Code AA3WY5 ISWC T9182029658 Duration --:-- …" at bounding box center [578, 284] width 773 height 86
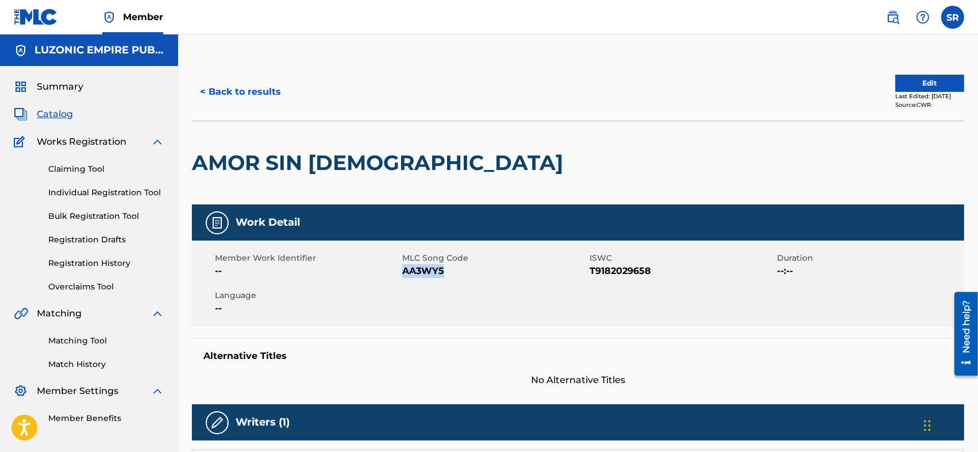
scroll to position [38, 0]
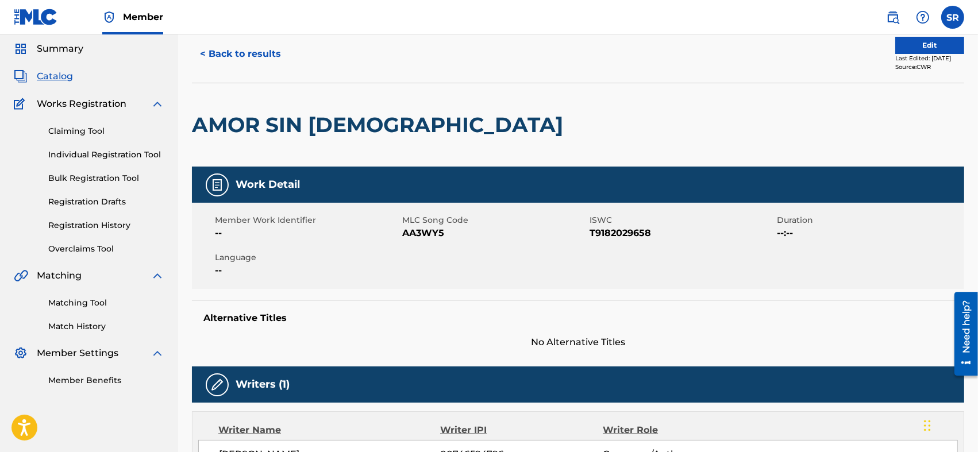
click at [241, 225] on span "--" at bounding box center [307, 233] width 185 height 14
drag, startPoint x: 586, startPoint y: 231, endPoint x: 655, endPoint y: 241, distance: 70.2
click at [486, 225] on div "Member Work Identifier -- MLC Song Code AA3WY5 ISWC T9182029658 Duration --:-- …" at bounding box center [578, 246] width 773 height 86
click at [486, 225] on span "T9182029658" at bounding box center [682, 233] width 185 height 14
drag, startPoint x: 654, startPoint y: 232, endPoint x: 592, endPoint y: 241, distance: 63.4
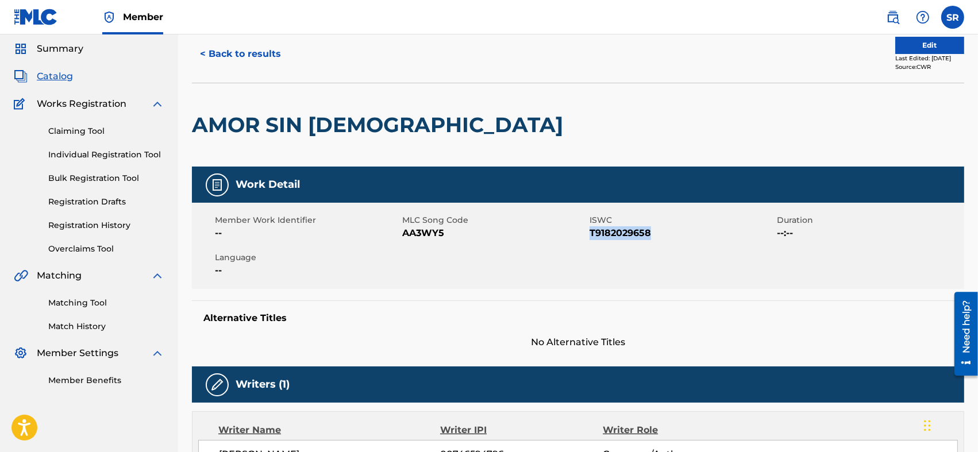
click at [486, 225] on div "Member Work Identifier -- MLC Song Code AA3WY5 ISWC T9182029658 Duration --:-- …" at bounding box center [578, 246] width 773 height 86
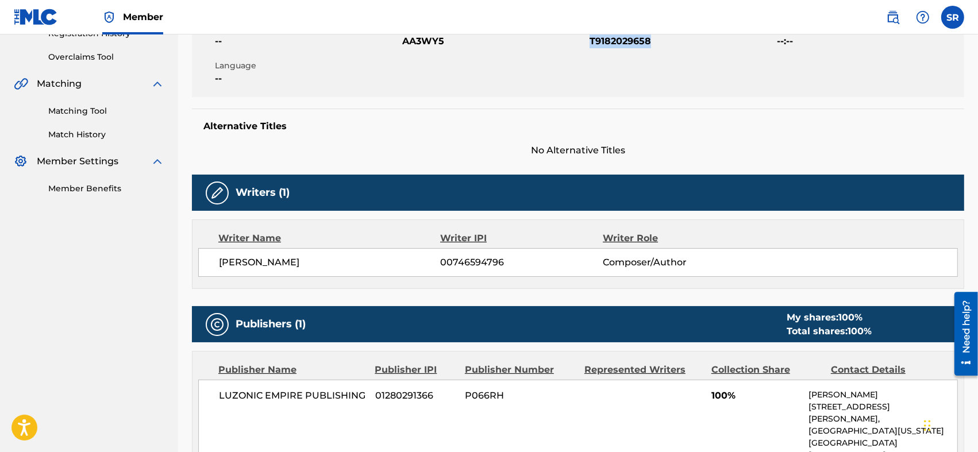
scroll to position [268, 0]
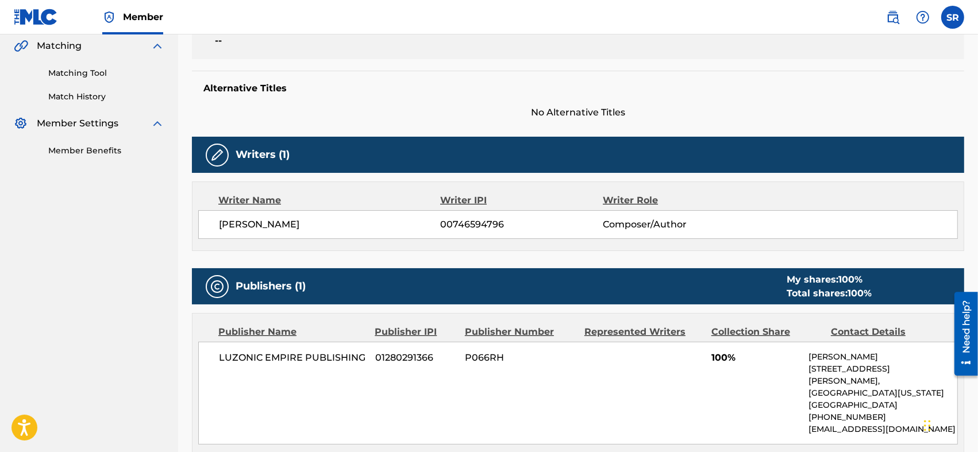
drag, startPoint x: 359, startPoint y: 222, endPoint x: 215, endPoint y: 236, distance: 144.3
click at [215, 225] on div "[PERSON_NAME] 00746594796 Composer/Author" at bounding box center [578, 224] width 760 height 29
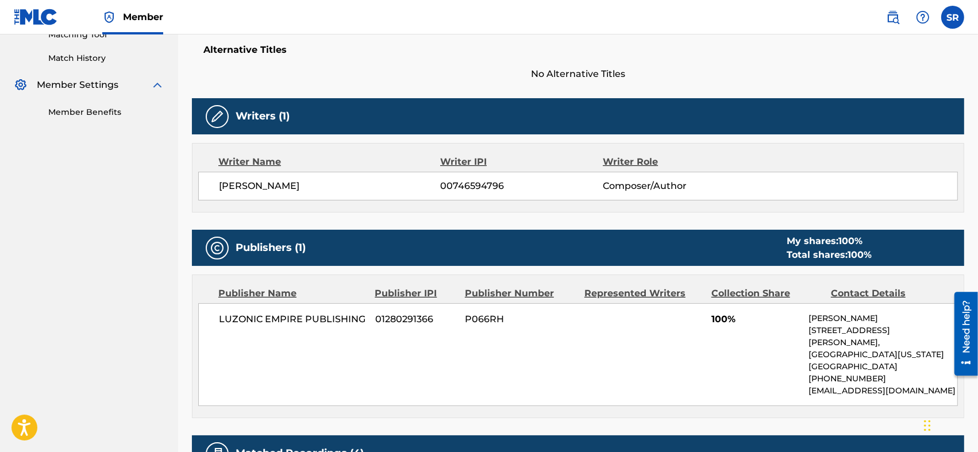
scroll to position [345, 0]
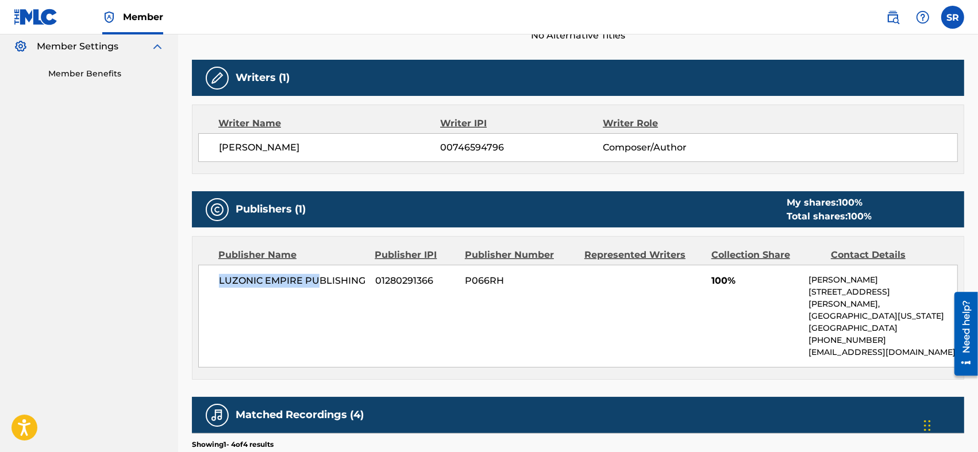
drag, startPoint x: 218, startPoint y: 279, endPoint x: 322, endPoint y: 289, distance: 103.9
click at [322, 225] on div "LUZONIC EMPIRE PUBLISHING 01280291366 P066RH 100% [PERSON_NAME] [STREET_ADDRESS…" at bounding box center [578, 316] width 760 height 103
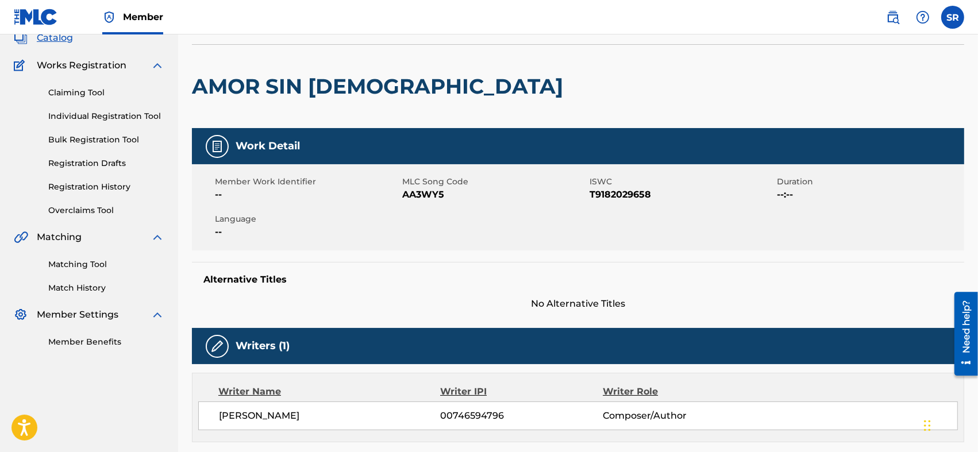
scroll to position [0, 0]
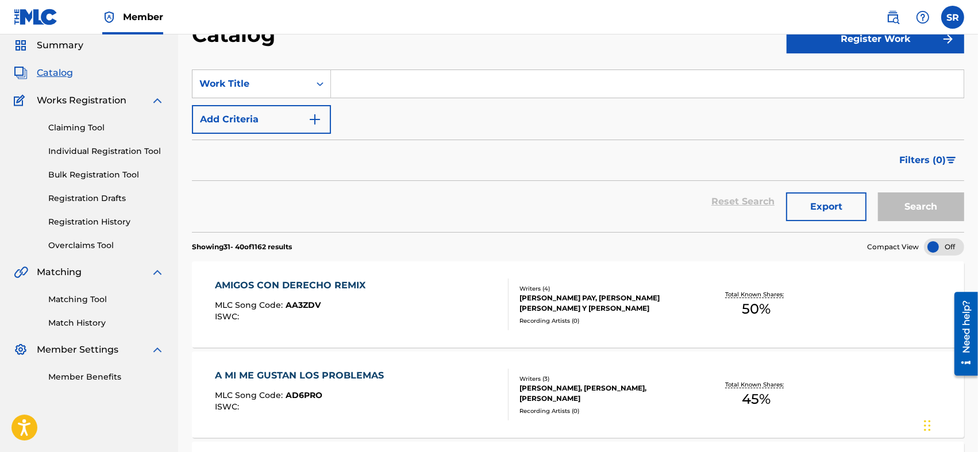
scroll to position [786, 0]
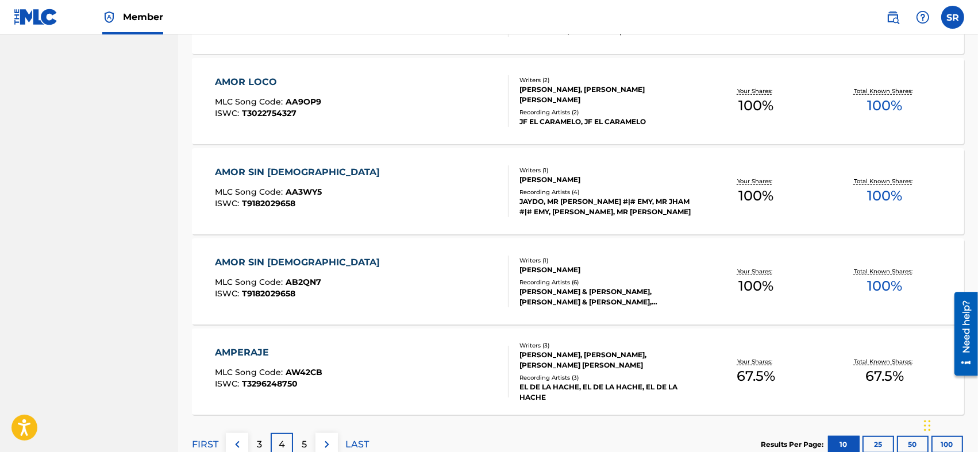
click at [463, 225] on div "AMOR SIN [DEMOGRAPHIC_DATA] MLC Song Code : AB2QN7 ISWC : T9182029658" at bounding box center [362, 282] width 294 height 52
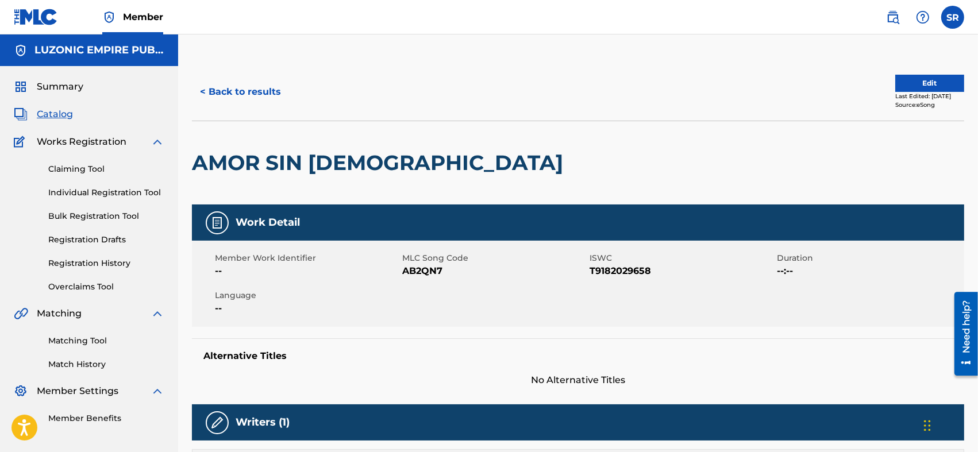
scroll to position [38, 0]
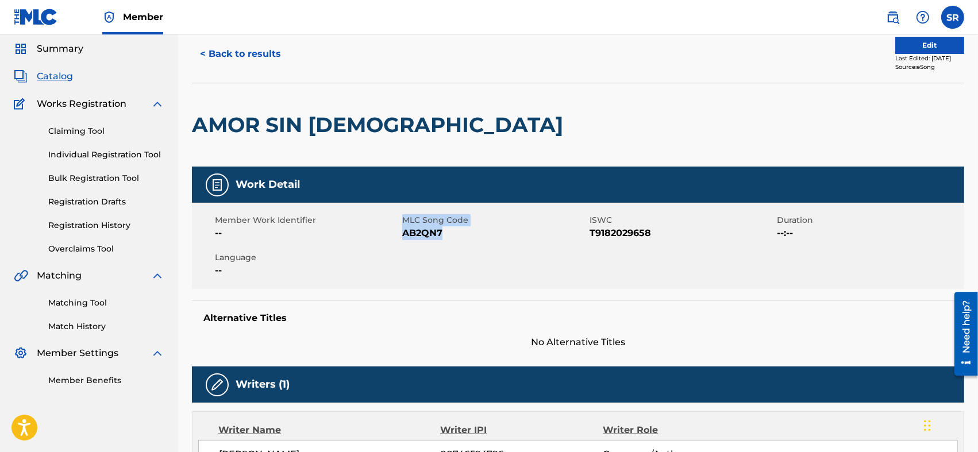
drag, startPoint x: 401, startPoint y: 229, endPoint x: 445, endPoint y: 242, distance: 46.2
click at [445, 225] on div "Member Work Identifier -- MLC Song Code AB2QN7 ISWC T9182029658 Duration --:-- …" at bounding box center [578, 246] width 773 height 86
click at [452, 225] on div "Member Work Identifier -- MLC Song Code AB2QN7 ISWC T9182029658 Duration --:-- …" at bounding box center [578, 246] width 773 height 86
drag, startPoint x: 452, startPoint y: 239, endPoint x: 409, endPoint y: 243, distance: 42.7
click at [409, 225] on div "Member Work Identifier -- MLC Song Code AB2QN7 ISWC T9182029658 Duration --:-- …" at bounding box center [578, 246] width 773 height 86
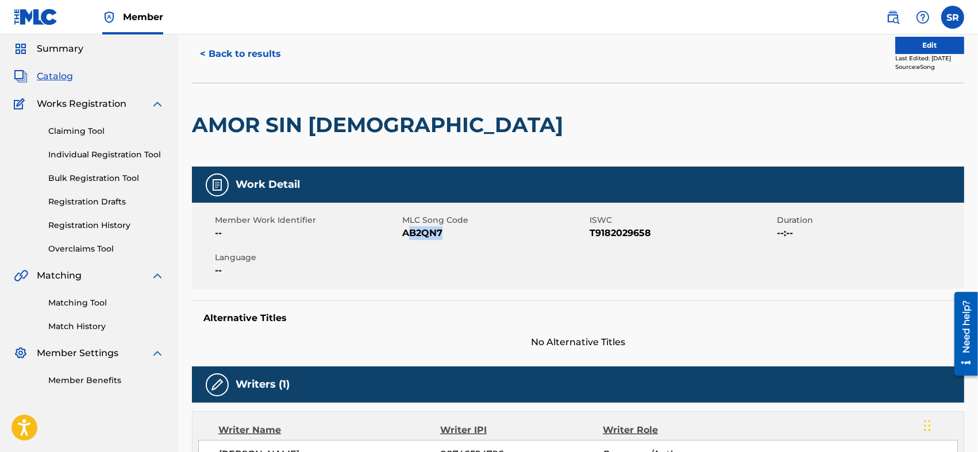
click at [411, 225] on div "Member Work Identifier -- MLC Song Code AB2QN7 ISWC T9182029658 Duration --:-- …" at bounding box center [578, 246] width 773 height 86
drag, startPoint x: 441, startPoint y: 233, endPoint x: 402, endPoint y: 241, distance: 39.9
click at [402, 225] on div "Member Work Identifier -- MLC Song Code AB2QN7 ISWC T9182029658 Duration --:-- …" at bounding box center [578, 246] width 773 height 86
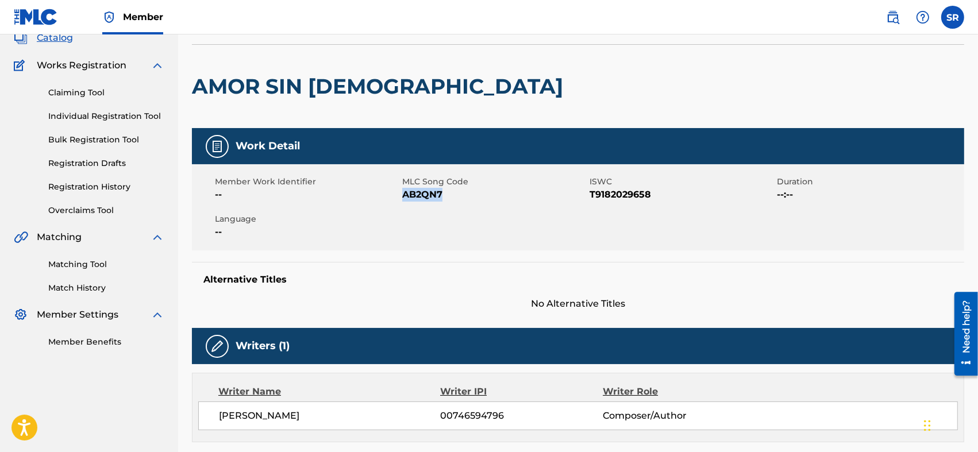
scroll to position [115, 0]
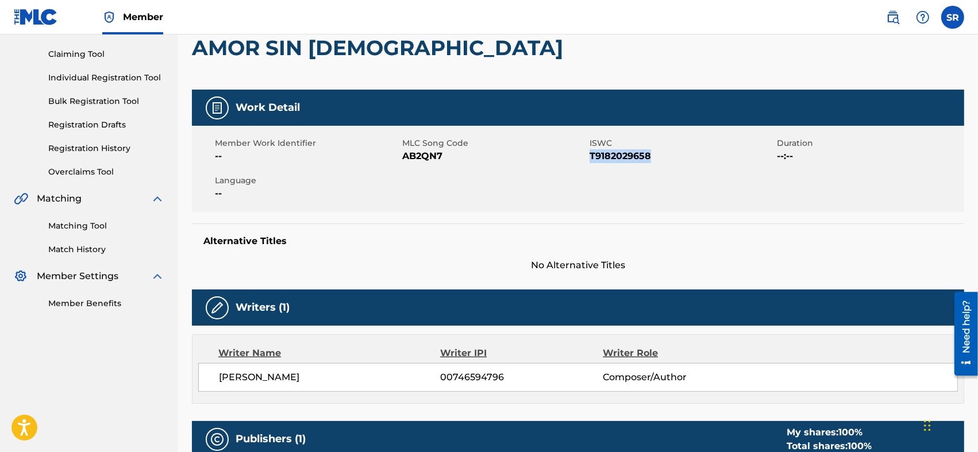
drag, startPoint x: 661, startPoint y: 160, endPoint x: 591, endPoint y: 163, distance: 70.2
click at [486, 163] on span "T9182029658" at bounding box center [682, 156] width 185 height 14
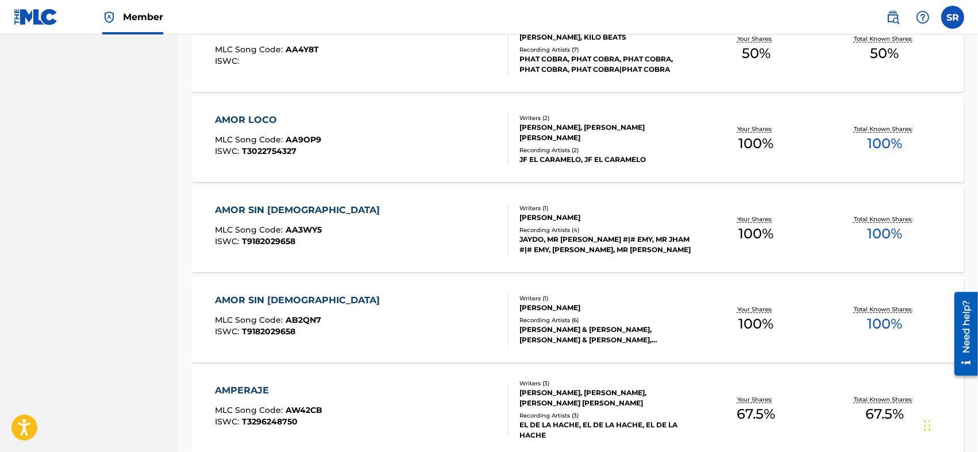
scroll to position [863, 0]
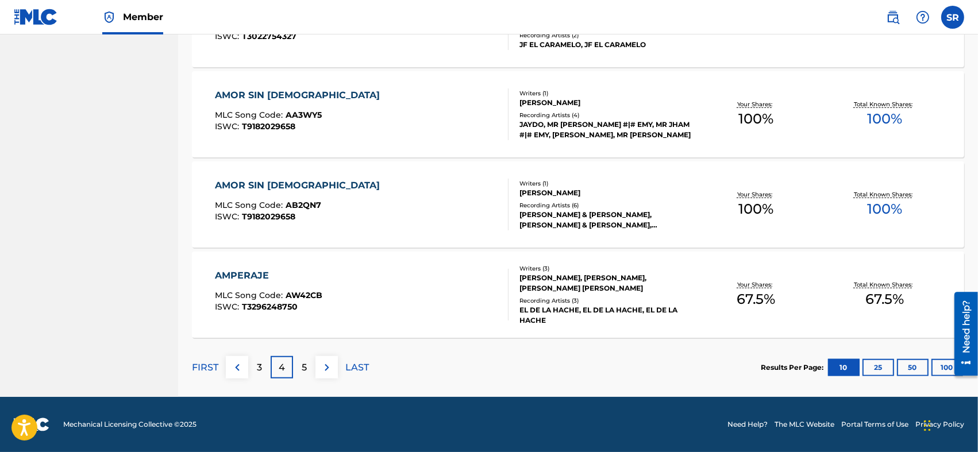
click at [304, 225] on p "5" at bounding box center [304, 368] width 5 height 14
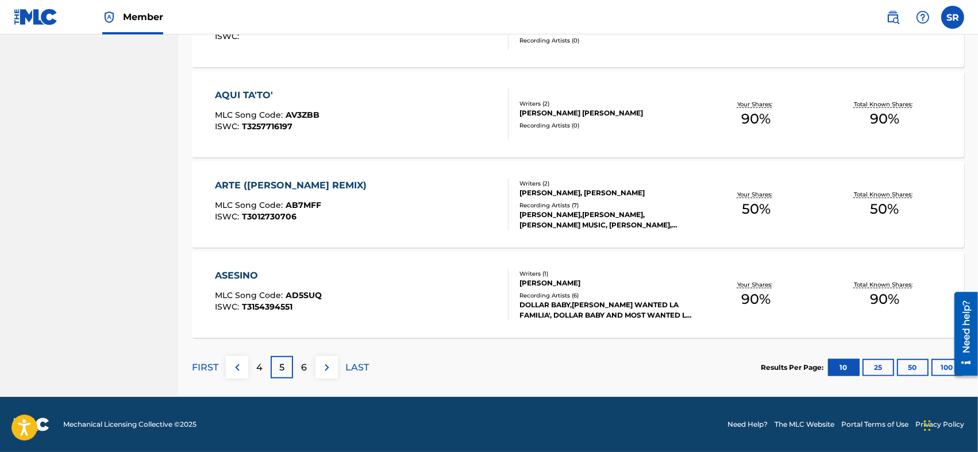
click at [301, 225] on div "6" at bounding box center [304, 367] width 22 height 22
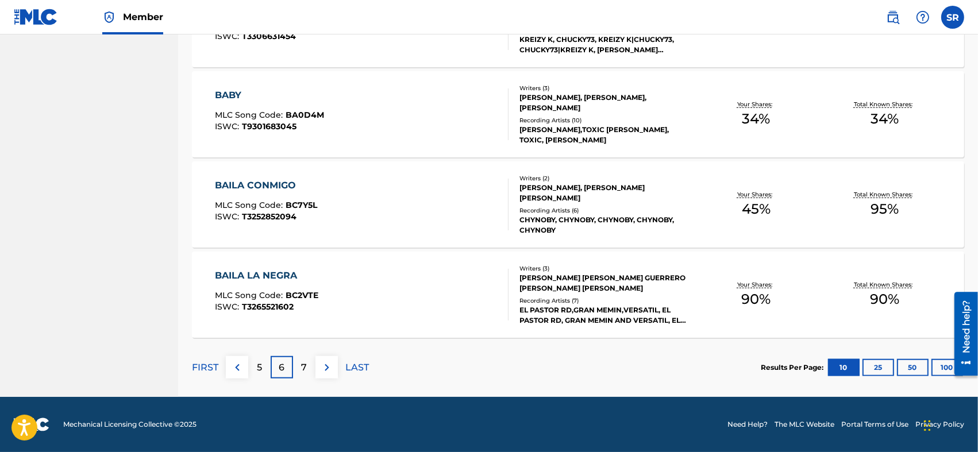
click at [307, 225] on p "7" at bounding box center [305, 368] width 6 height 14
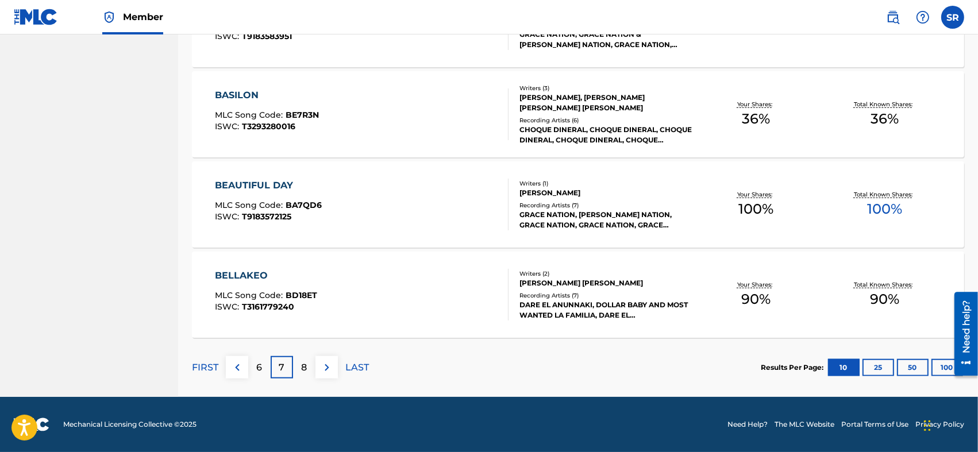
click at [294, 225] on div "8" at bounding box center [304, 367] width 22 height 22
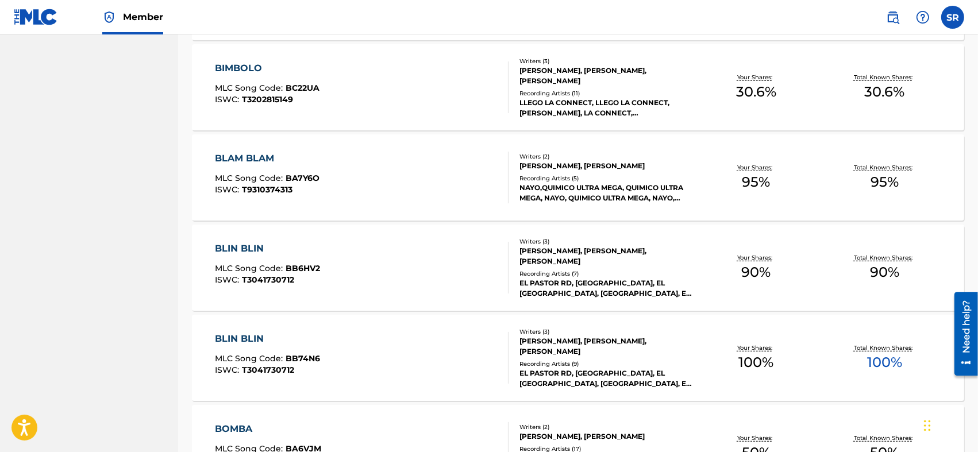
scroll to position [748, 0]
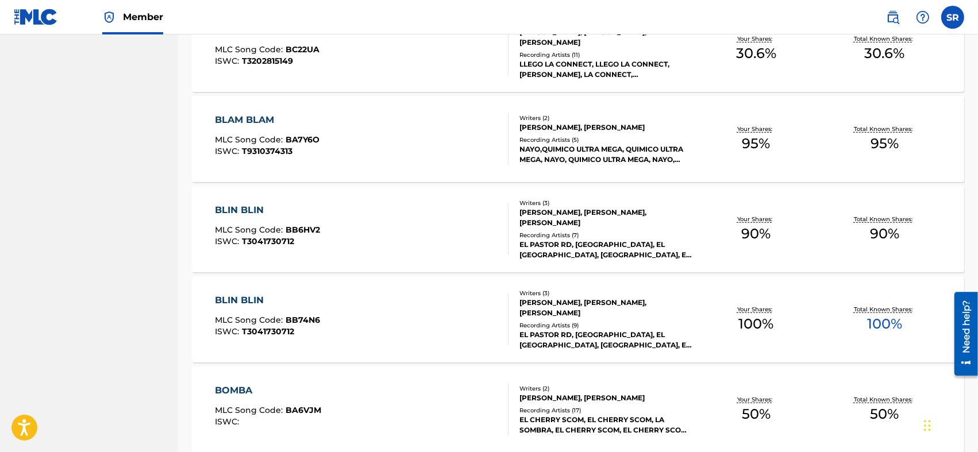
click at [417, 212] on div "BLIN BLIN MLC Song Code : BB6HV2 ISWC : T3041730712" at bounding box center [362, 229] width 294 height 52
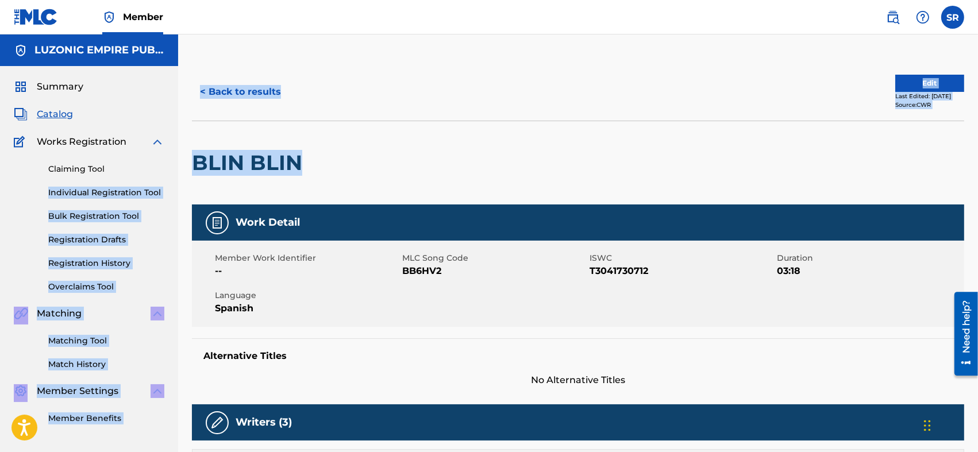
drag, startPoint x: 299, startPoint y: 162, endPoint x: 170, endPoint y: 170, distance: 129.1
click at [240, 153] on h2 "BLIN BLIN" at bounding box center [250, 163] width 116 height 26
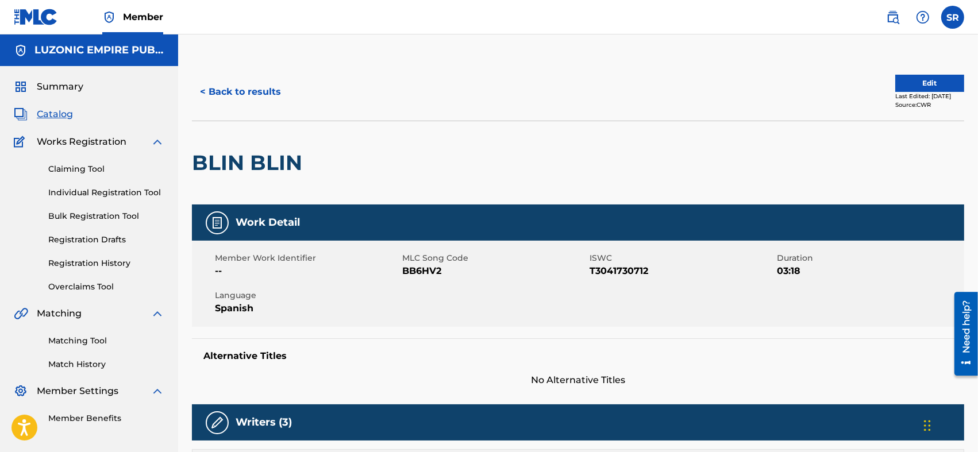
click at [340, 175] on div at bounding box center [397, 162] width 178 height 83
drag, startPoint x: 296, startPoint y: 160, endPoint x: 193, endPoint y: 175, distance: 104.0
click at [193, 175] on div "BLIN BLIN" at bounding box center [578, 163] width 773 height 84
drag, startPoint x: 398, startPoint y: 272, endPoint x: 446, endPoint y: 276, distance: 47.8
click at [446, 225] on div "Member Work Identifier -- MLC Song Code BB6HV2 ISWC T3041730712 Duration 03:18 …" at bounding box center [578, 284] width 773 height 86
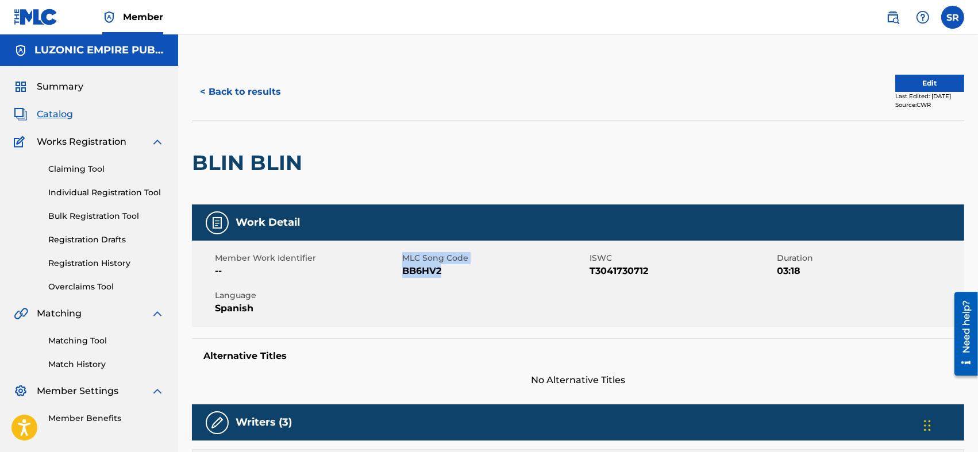
click at [447, 225] on span "BB6HV2" at bounding box center [494, 271] width 185 height 14
click at [451, 225] on span "BB6HV2" at bounding box center [494, 271] width 185 height 14
click at [446, 225] on span "BB6HV2" at bounding box center [494, 271] width 185 height 14
drag, startPoint x: 660, startPoint y: 270, endPoint x: 404, endPoint y: 280, distance: 257.1
click at [404, 225] on div "Member Work Identifier -- MLC Song Code BB6HV2 ISWC T3041730712 Duration 03:18 …" at bounding box center [578, 284] width 773 height 86
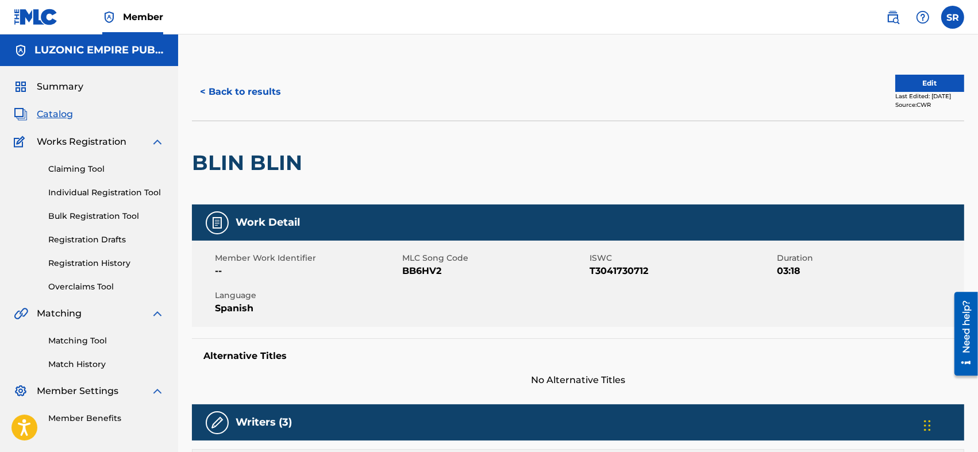
click at [400, 225] on div "Member Work Identifier -- MLC Song Code BB6HV2 ISWC T3041730712 Duration 03:18 …" at bounding box center [578, 284] width 773 height 86
drag, startPoint x: 398, startPoint y: 274, endPoint x: 450, endPoint y: 277, distance: 51.9
click at [450, 225] on div "Member Work Identifier -- MLC Song Code BB6HV2 ISWC T3041730712 Duration 03:18 …" at bounding box center [578, 284] width 773 height 86
click at [448, 225] on span "BB6HV2" at bounding box center [494, 271] width 185 height 14
click at [437, 225] on span "BB6HV2" at bounding box center [494, 271] width 185 height 14
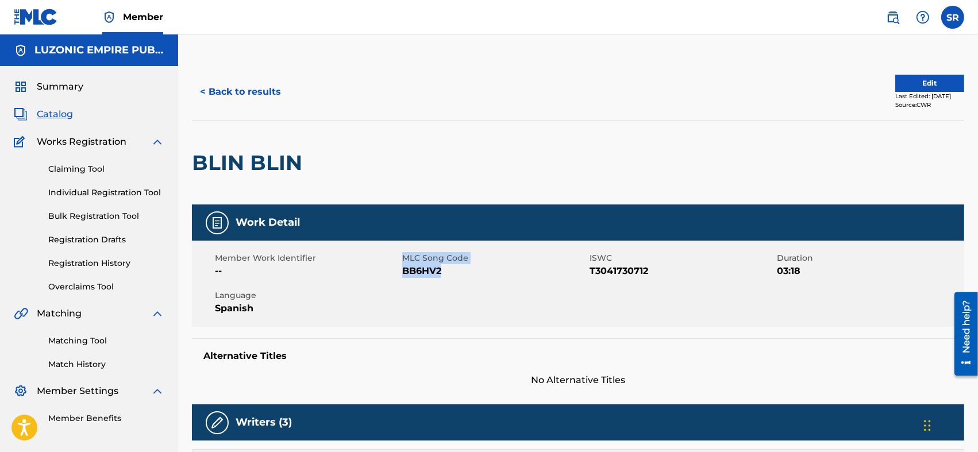
click at [453, 225] on span "BB6HV2" at bounding box center [494, 271] width 185 height 14
drag, startPoint x: 400, startPoint y: 273, endPoint x: 444, endPoint y: 272, distance: 44.3
click at [444, 225] on div "Member Work Identifier -- MLC Song Code BB6HV2 ISWC T3041730712 Duration 03:18 …" at bounding box center [578, 284] width 773 height 86
click at [486, 225] on span "T3041730712" at bounding box center [682, 271] width 185 height 14
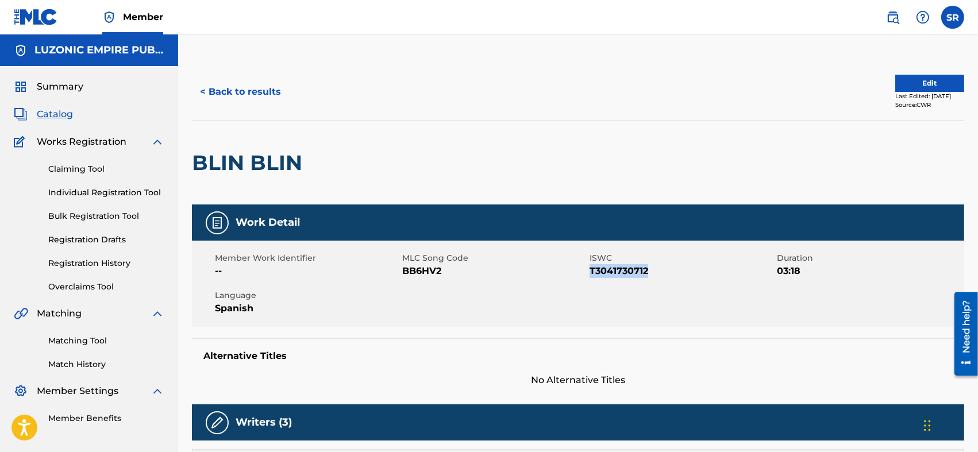
drag, startPoint x: 644, startPoint y: 268, endPoint x: 592, endPoint y: 276, distance: 52.9
click at [486, 225] on span "T3041730712" at bounding box center [682, 271] width 185 height 14
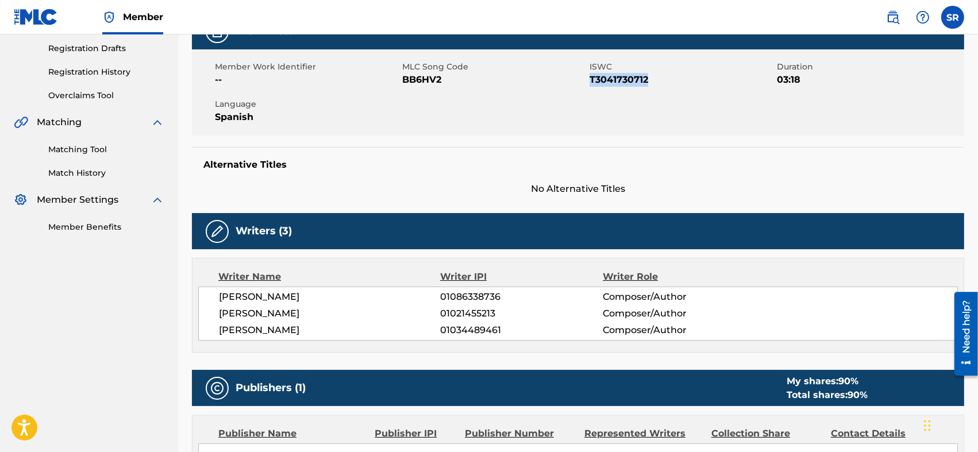
scroll to position [268, 0]
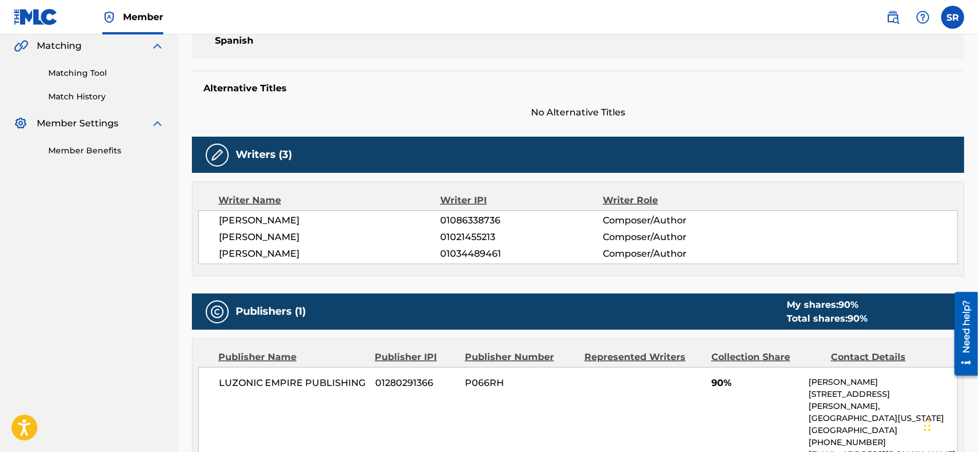
drag, startPoint x: 219, startPoint y: 219, endPoint x: 357, endPoint y: 221, distance: 138.0
click at [357, 221] on span "[PERSON_NAME]" at bounding box center [330, 221] width 222 height 14
drag, startPoint x: 100, startPoint y: 295, endPoint x: 132, endPoint y: 279, distance: 36.0
click at [102, 225] on nav "LUZONIC EMPIRE PUBLISHING Summary Catalog Works Registration Claiming Tool Indi…" at bounding box center [89, 298] width 178 height 1062
drag, startPoint x: 216, startPoint y: 237, endPoint x: 425, endPoint y: 233, distance: 208.7
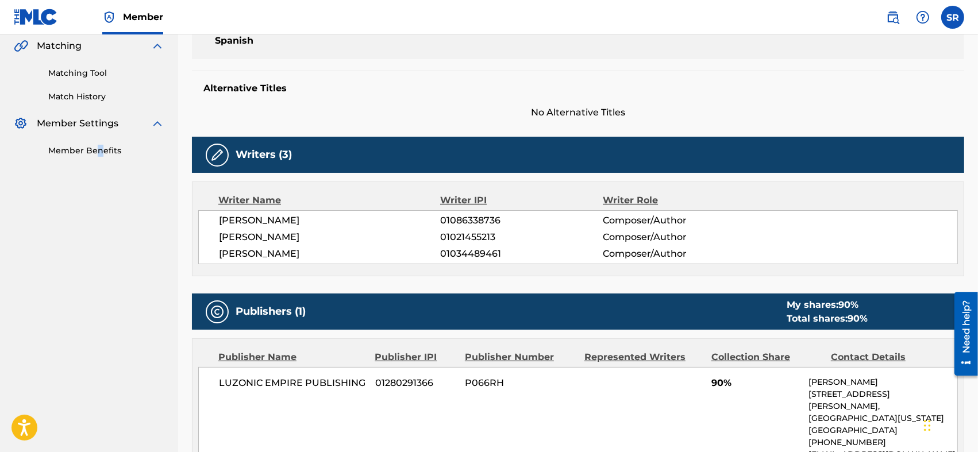
click at [425, 225] on div "[PERSON_NAME] 01086338736 Composer/Author [PERSON_NAME] 01021455213 Composer/Au…" at bounding box center [578, 237] width 760 height 54
click at [7, 225] on nav "LUZONIC EMPIRE PUBLISHING Summary Catalog Works Registration Claiming Tool Indi…" at bounding box center [89, 298] width 178 height 1062
drag, startPoint x: 216, startPoint y: 254, endPoint x: 306, endPoint y: 254, distance: 90.3
click at [306, 225] on div "[PERSON_NAME] 01086338736 Composer/Author [PERSON_NAME] 01021455213 Composer/Au…" at bounding box center [578, 237] width 760 height 54
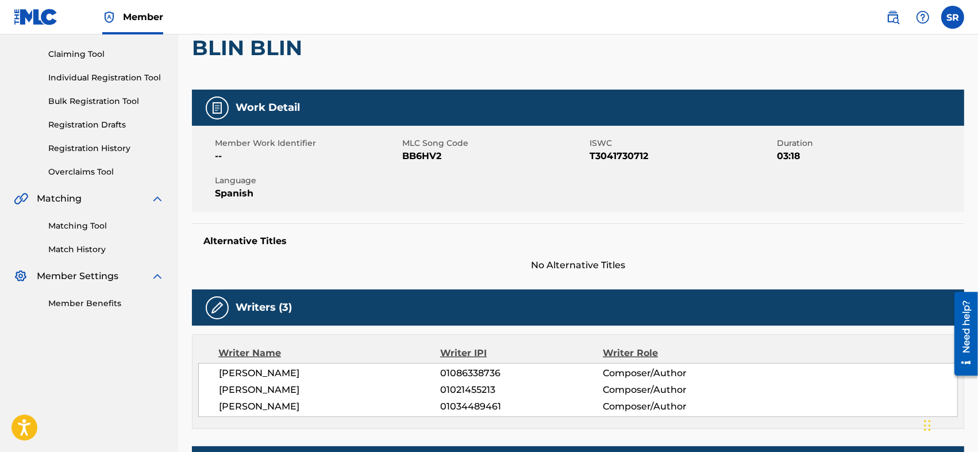
scroll to position [38, 0]
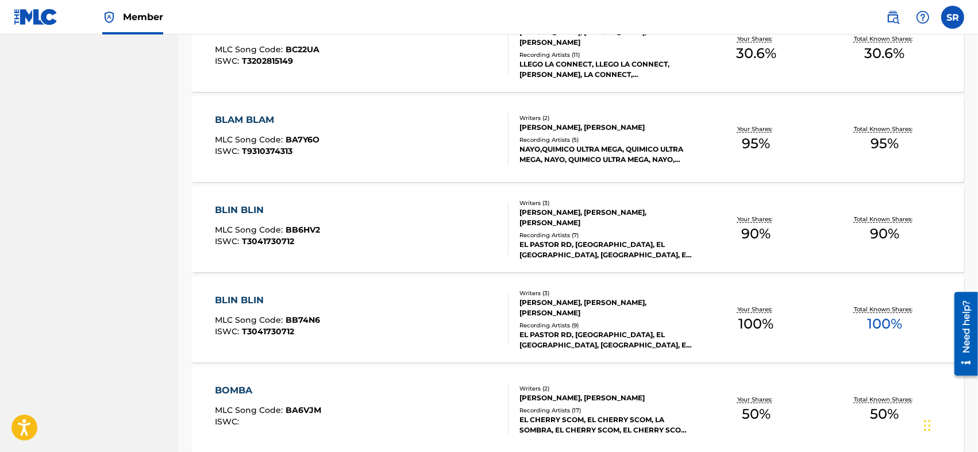
scroll to position [786, 0]
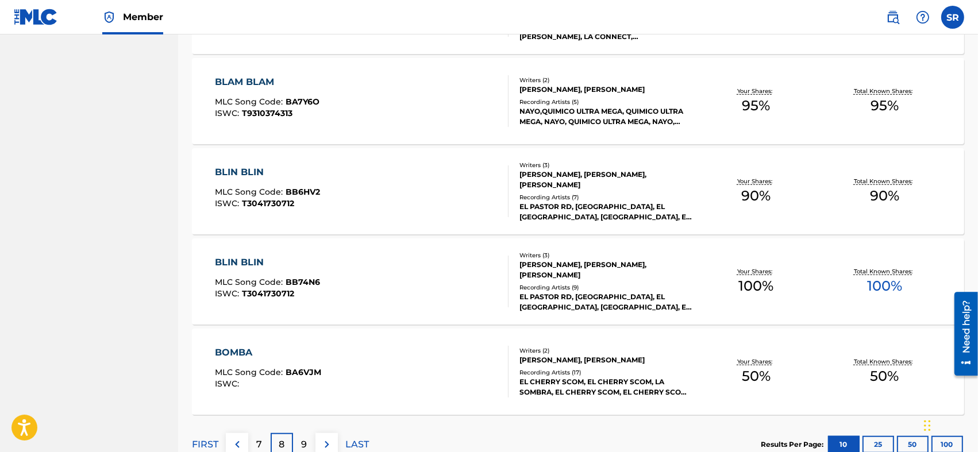
click at [380, 225] on div "BLIN BLIN MLC Song Code : BB74N6 ISWC : T3041730712" at bounding box center [362, 282] width 294 height 52
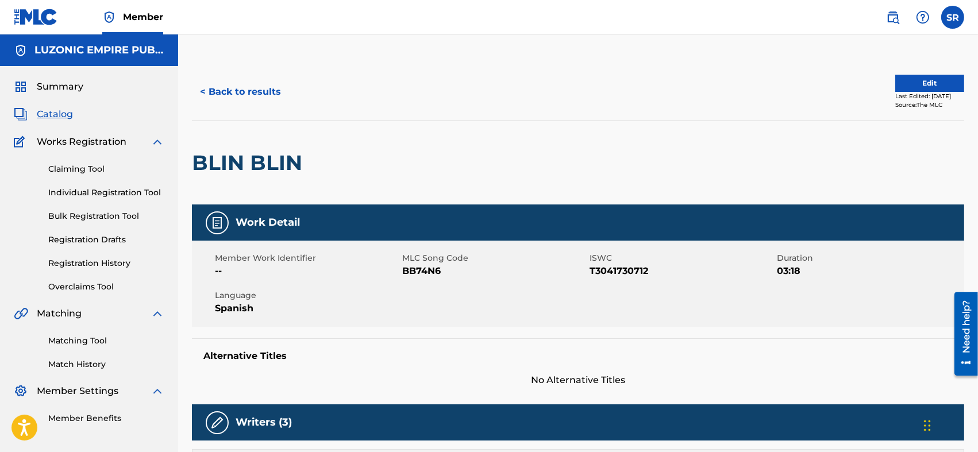
scroll to position [76, 0]
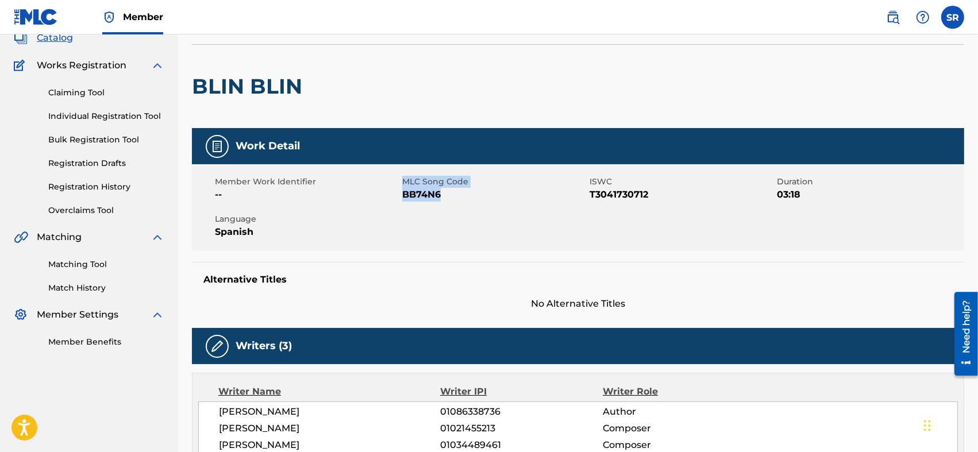
drag, startPoint x: 400, startPoint y: 191, endPoint x: 471, endPoint y: 193, distance: 71.3
click at [450, 195] on div "Member Work Identifier -- MLC Song Code BB74N6 ISWC T3041730712 Duration 03:18 …" at bounding box center [578, 207] width 773 height 86
click at [446, 197] on span "BB74N6" at bounding box center [494, 195] width 185 height 14
drag, startPoint x: 447, startPoint y: 193, endPoint x: 402, endPoint y: 205, distance: 45.7
click at [402, 205] on div "Member Work Identifier -- MLC Song Code BB74N6 ISWC T3041730712 Duration 03:18 …" at bounding box center [578, 207] width 773 height 86
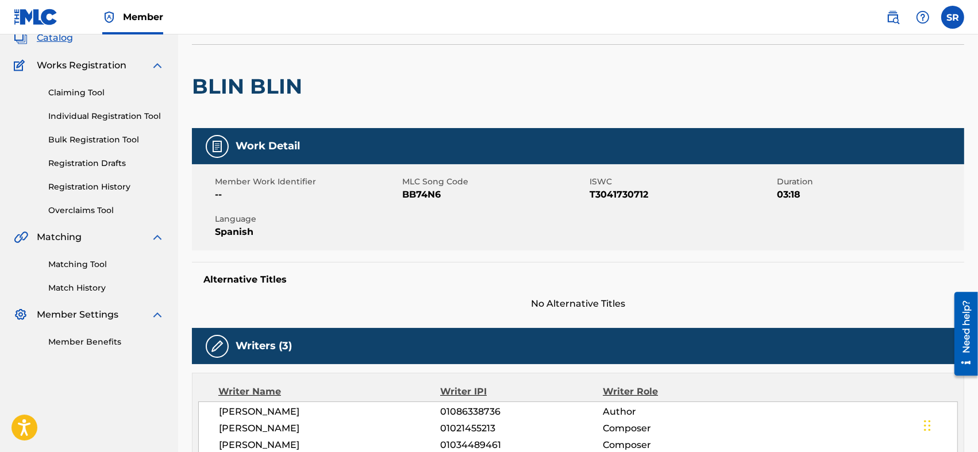
click at [486, 198] on span "T3041730712" at bounding box center [682, 195] width 185 height 14
drag, startPoint x: 648, startPoint y: 193, endPoint x: 589, endPoint y: 207, distance: 60.4
click at [486, 207] on div "Member Work Identifier -- MLC Song Code BB74N6 ISWC T3041730712 Duration 03:18 …" at bounding box center [578, 207] width 773 height 86
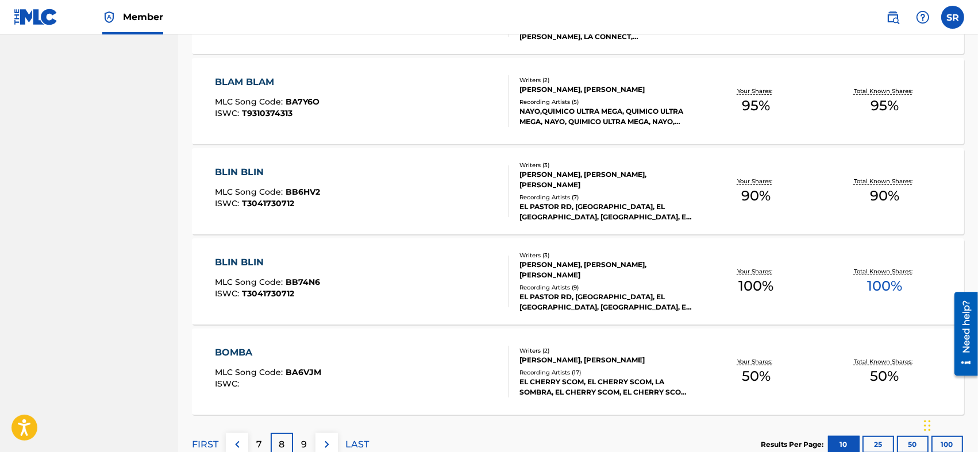
scroll to position [825, 0]
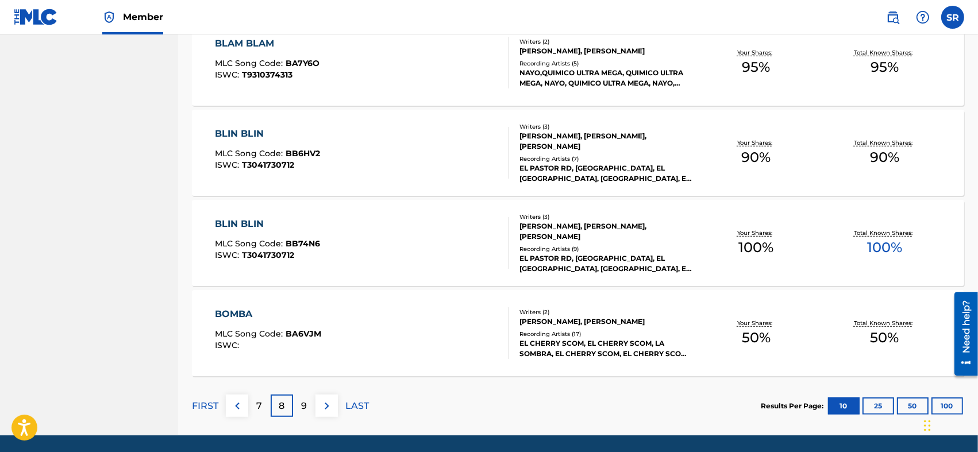
click at [308, 225] on div "9" at bounding box center [304, 406] width 22 height 22
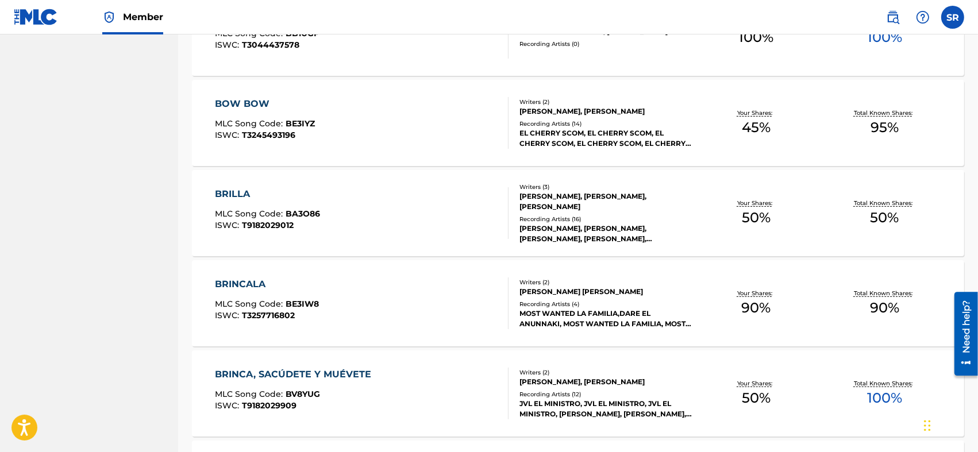
scroll to position [441, 0]
